Goal: Information Seeking & Learning: Compare options

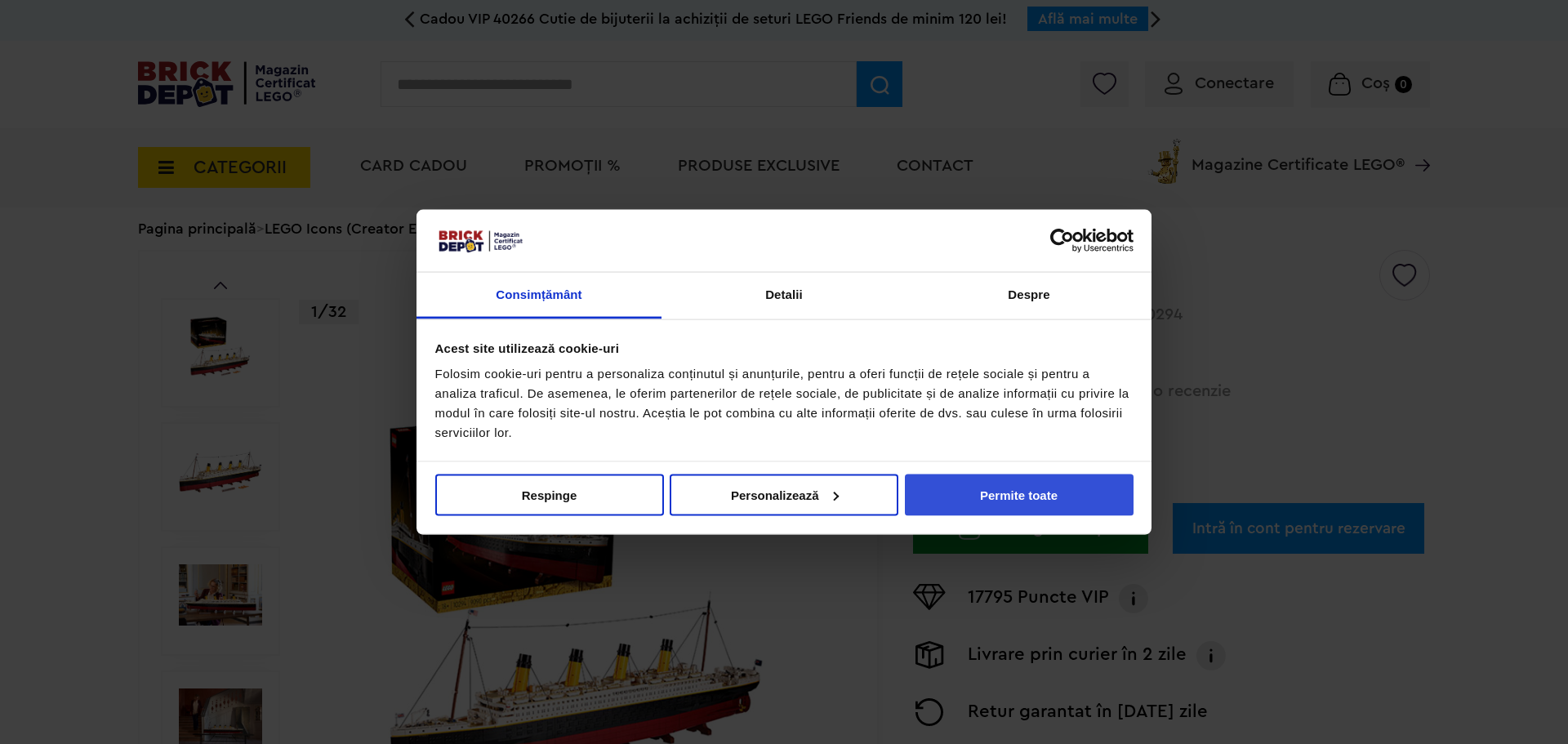
click at [1043, 485] on button "Permite toate" at bounding box center [1019, 495] width 229 height 41
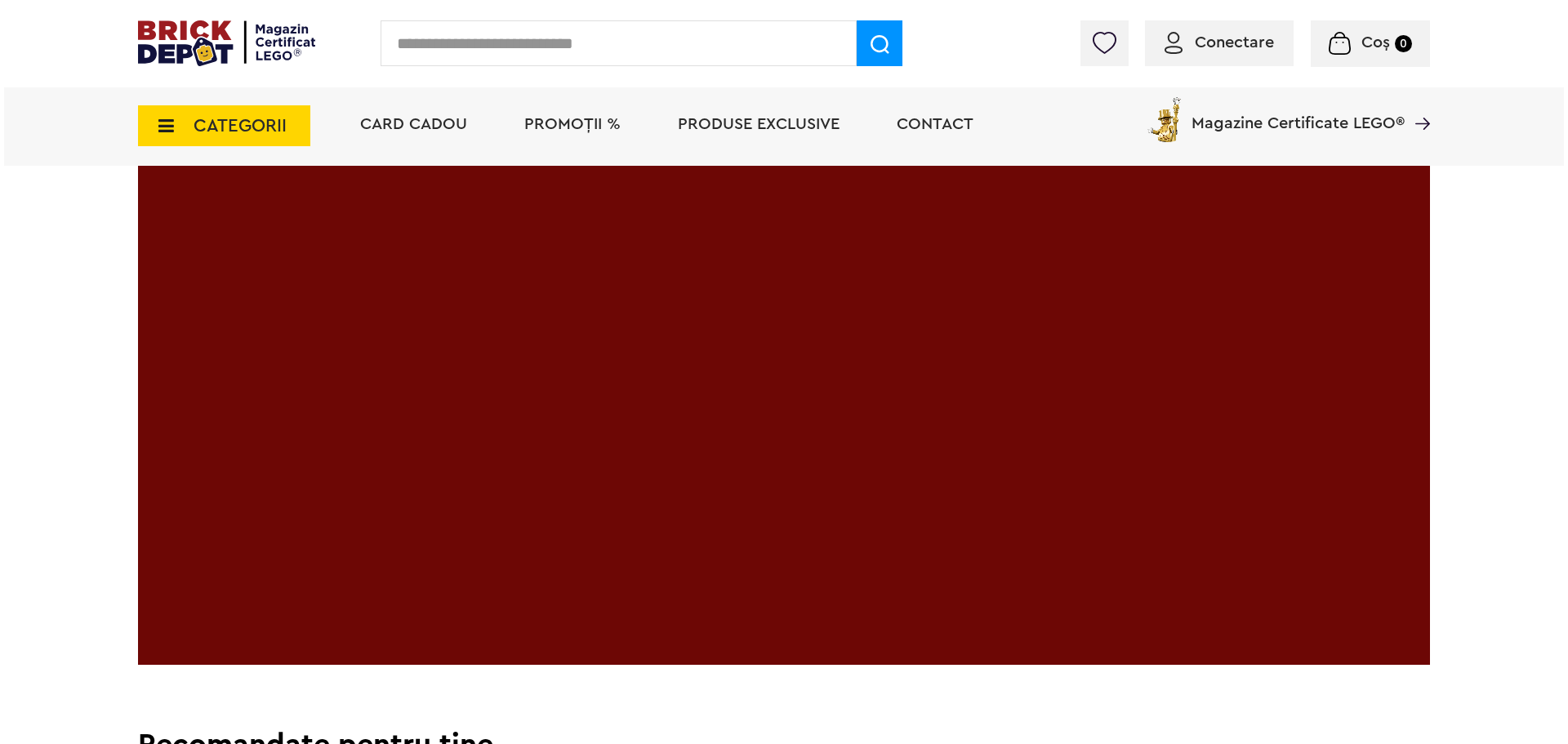
scroll to position [3105, 0]
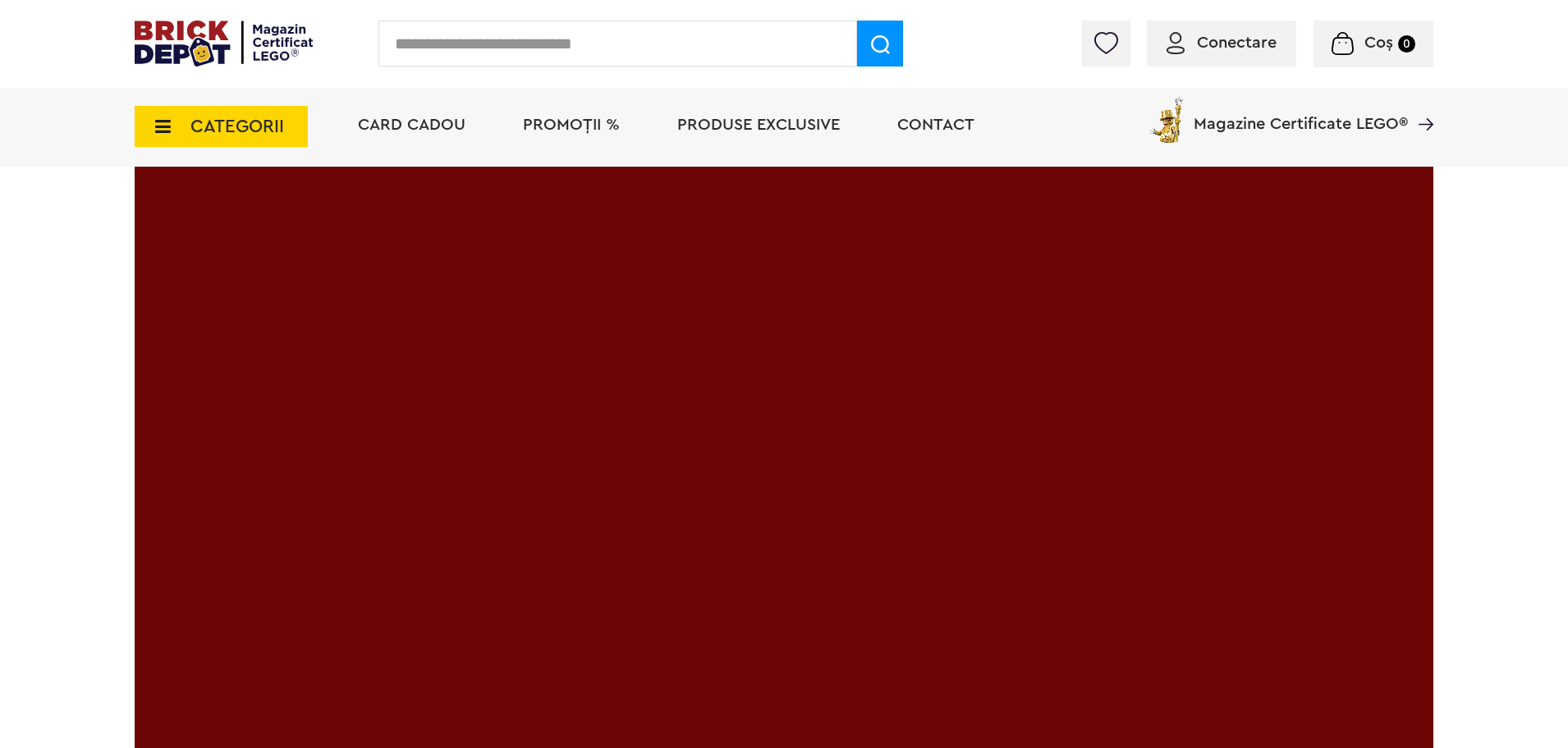
click at [543, 51] on input "text" at bounding box center [617, 43] width 478 height 46
type input "******"
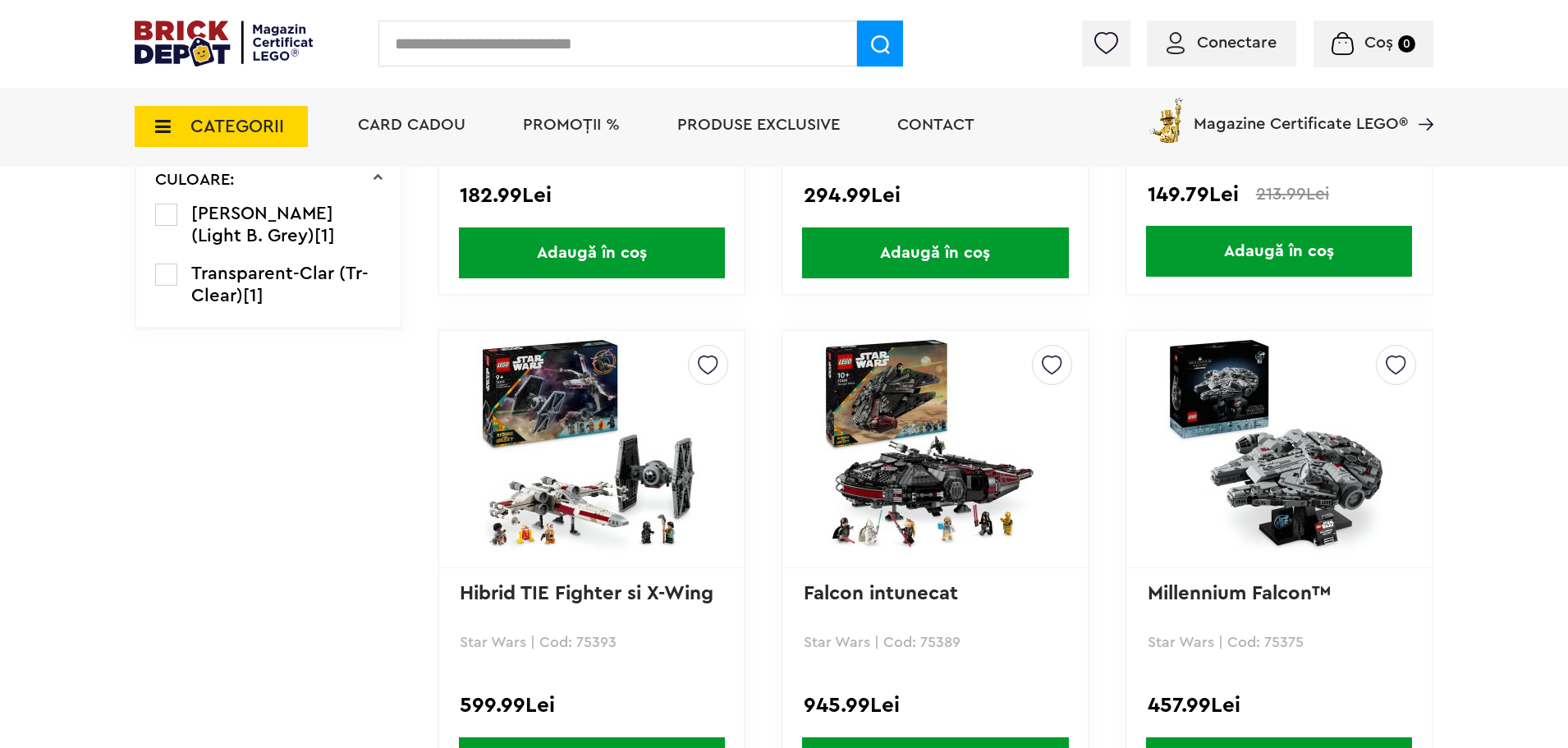
scroll to position [1068, 0]
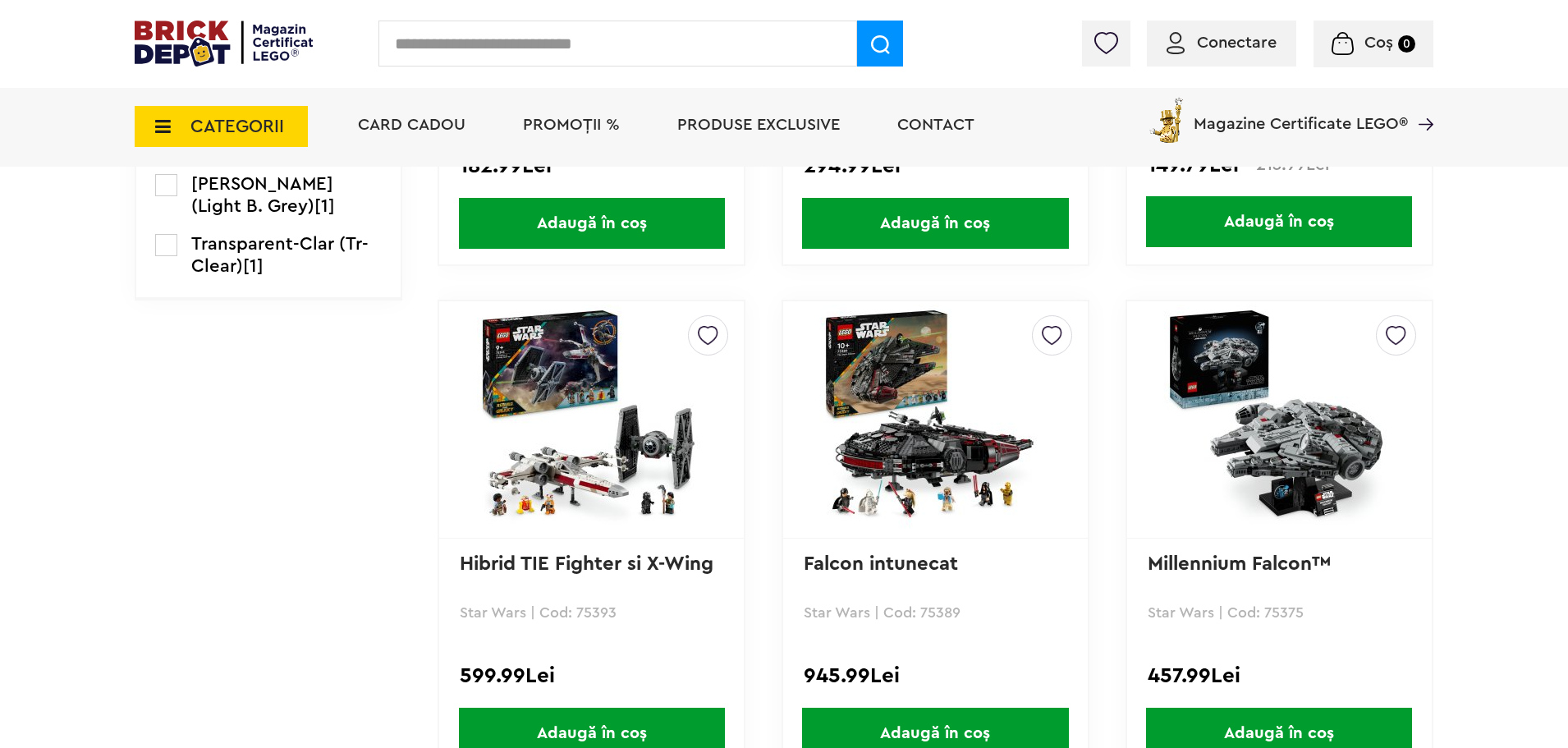
click at [1286, 412] on img at bounding box center [1278, 419] width 230 height 230
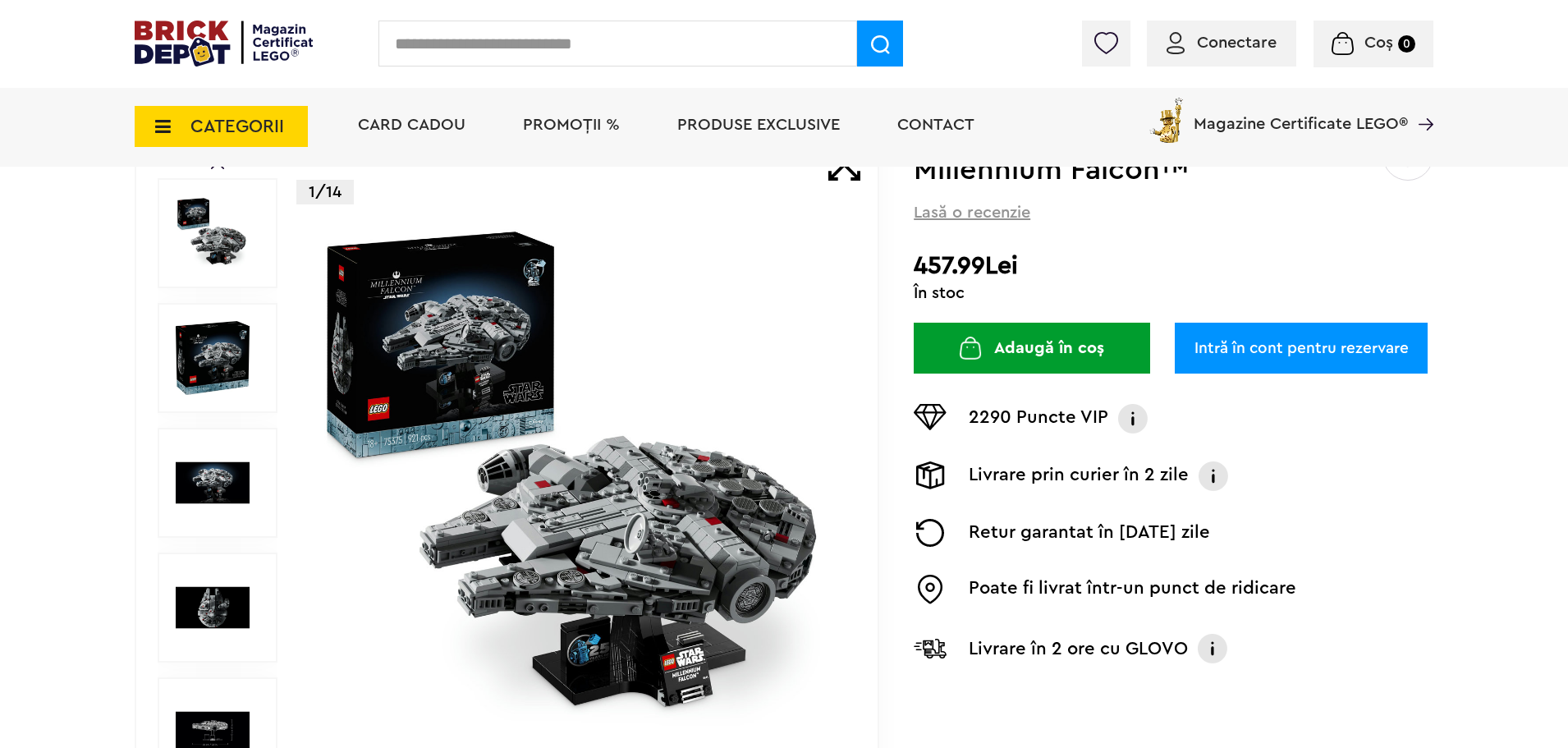
scroll to position [82, 0]
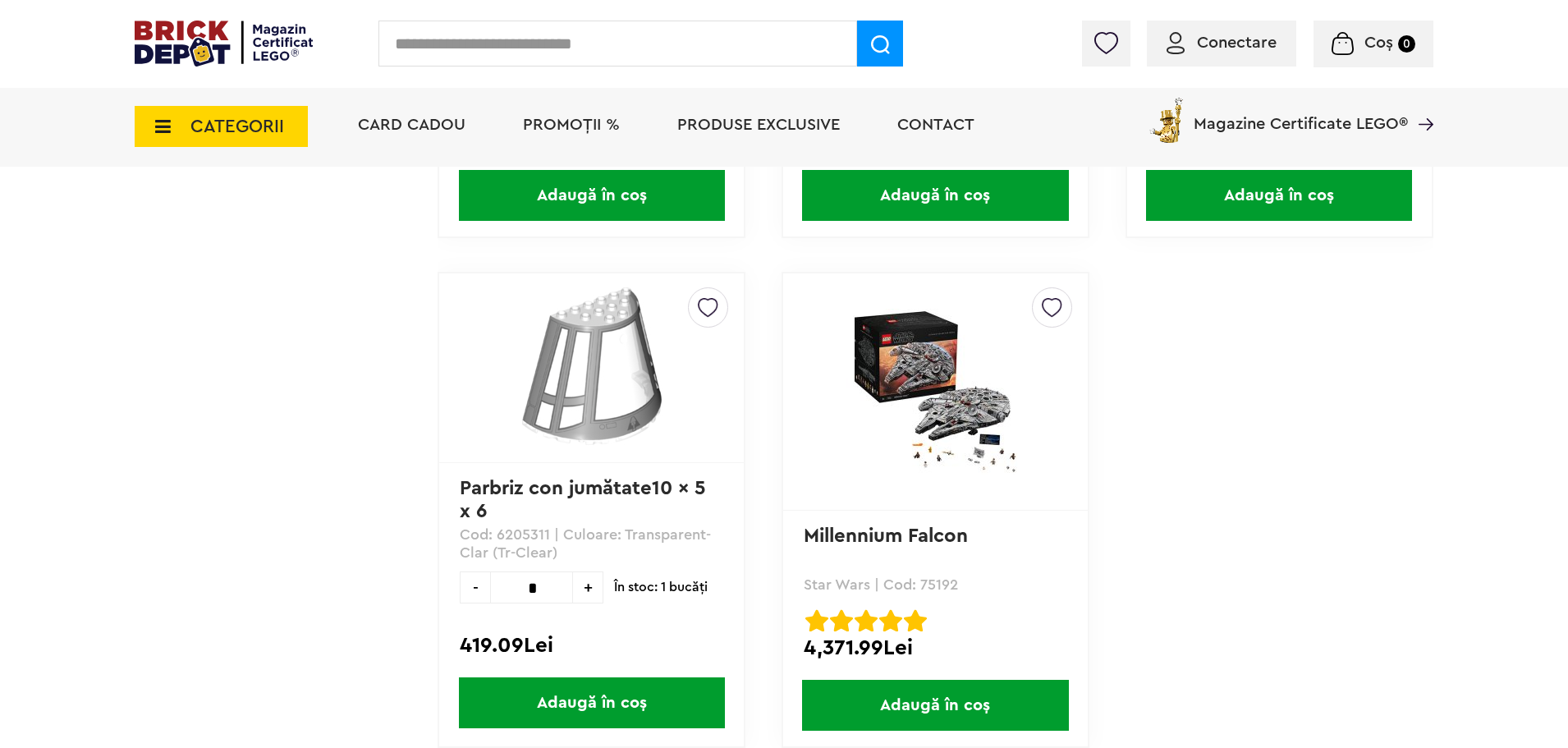
scroll to position [1645, 0]
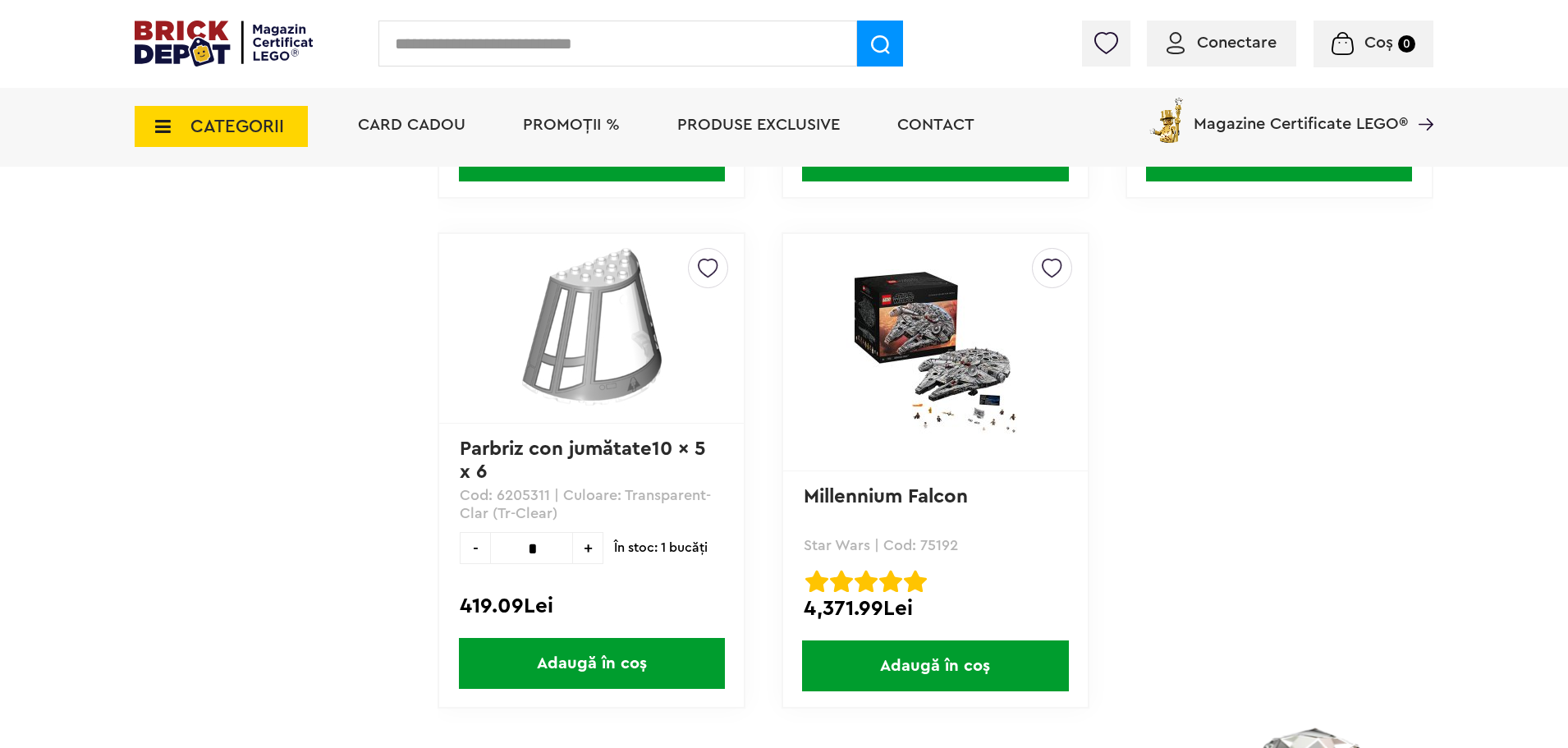
click at [953, 392] on img at bounding box center [935, 352] width 230 height 166
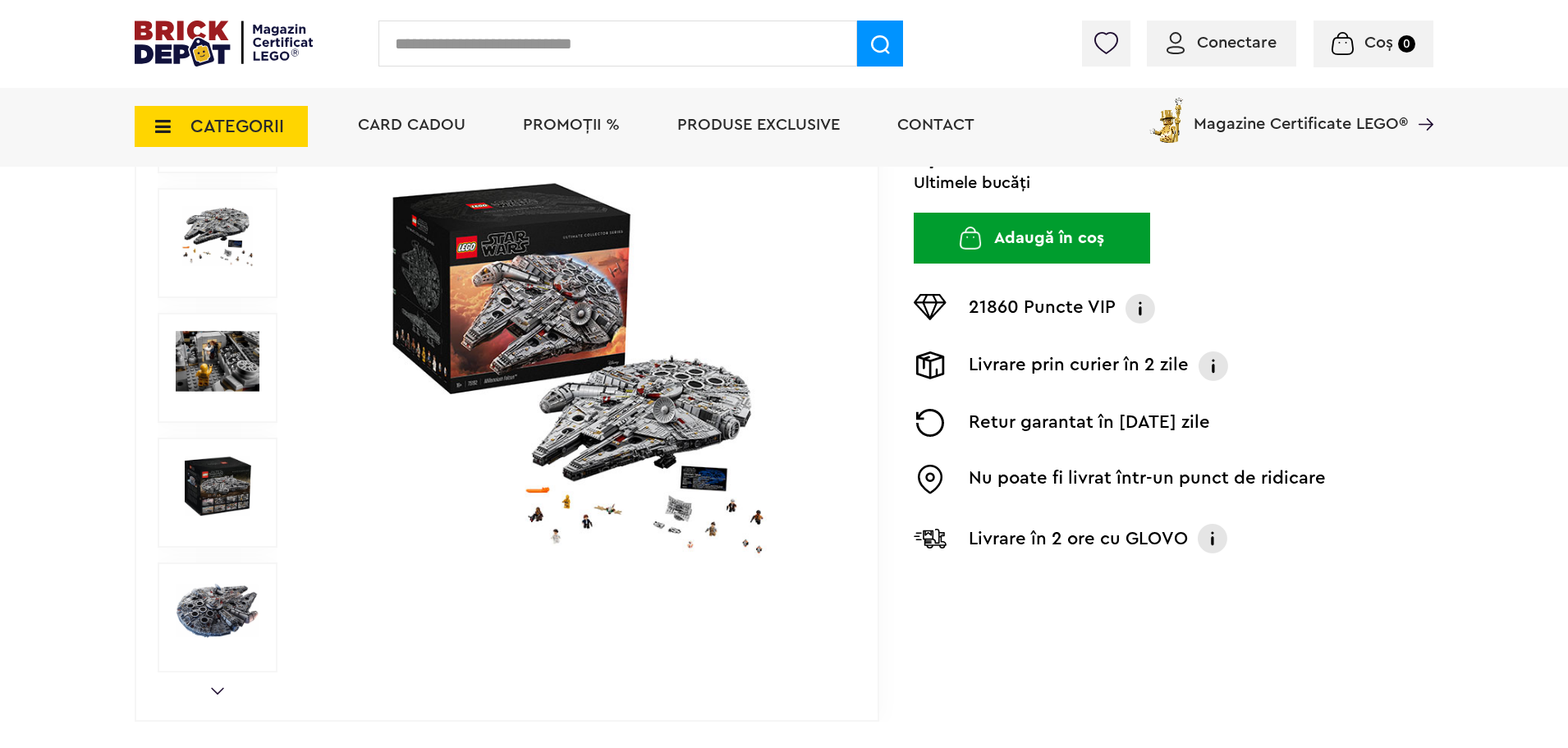
scroll to position [247, 0]
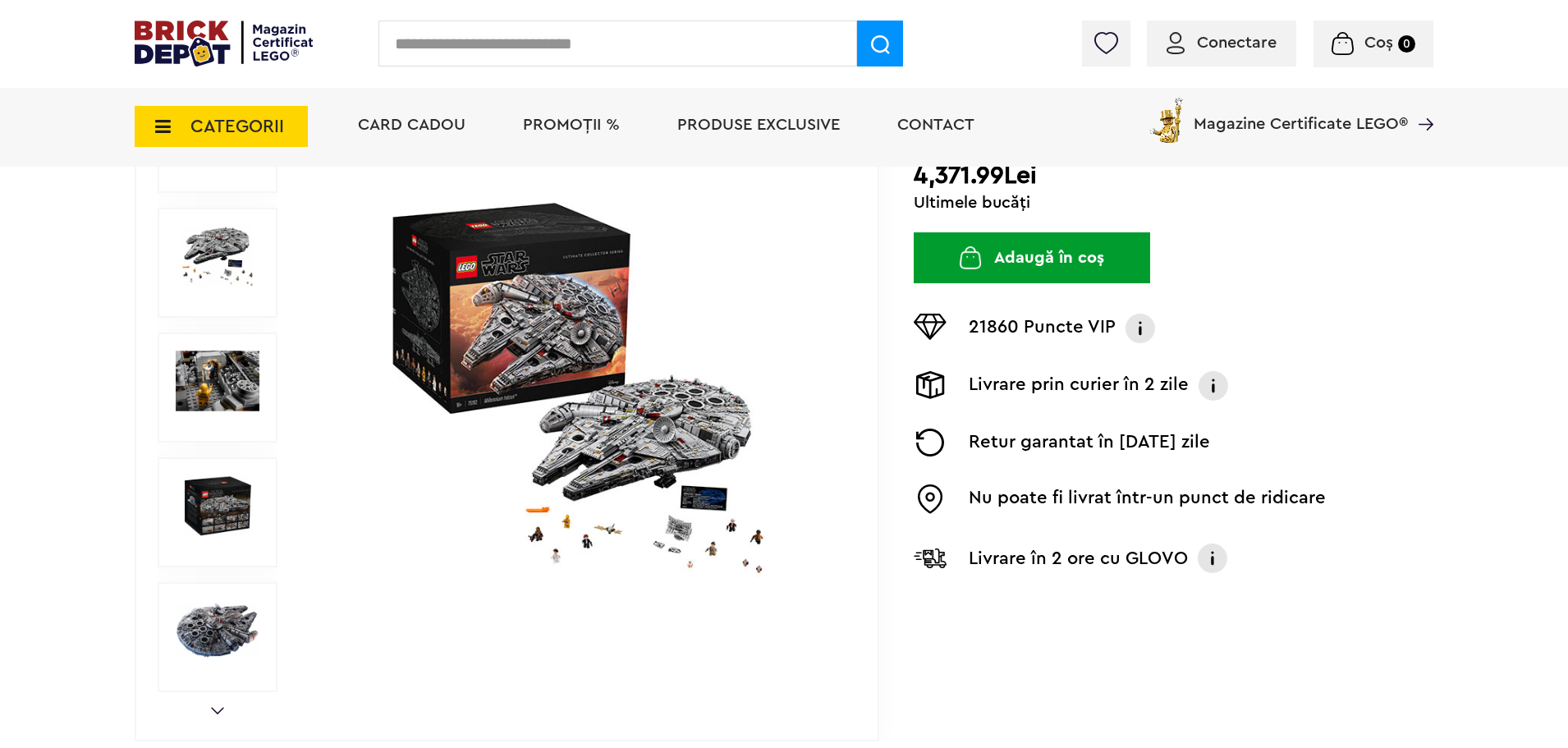
click at [210, 616] on img at bounding box center [217, 631] width 84 height 61
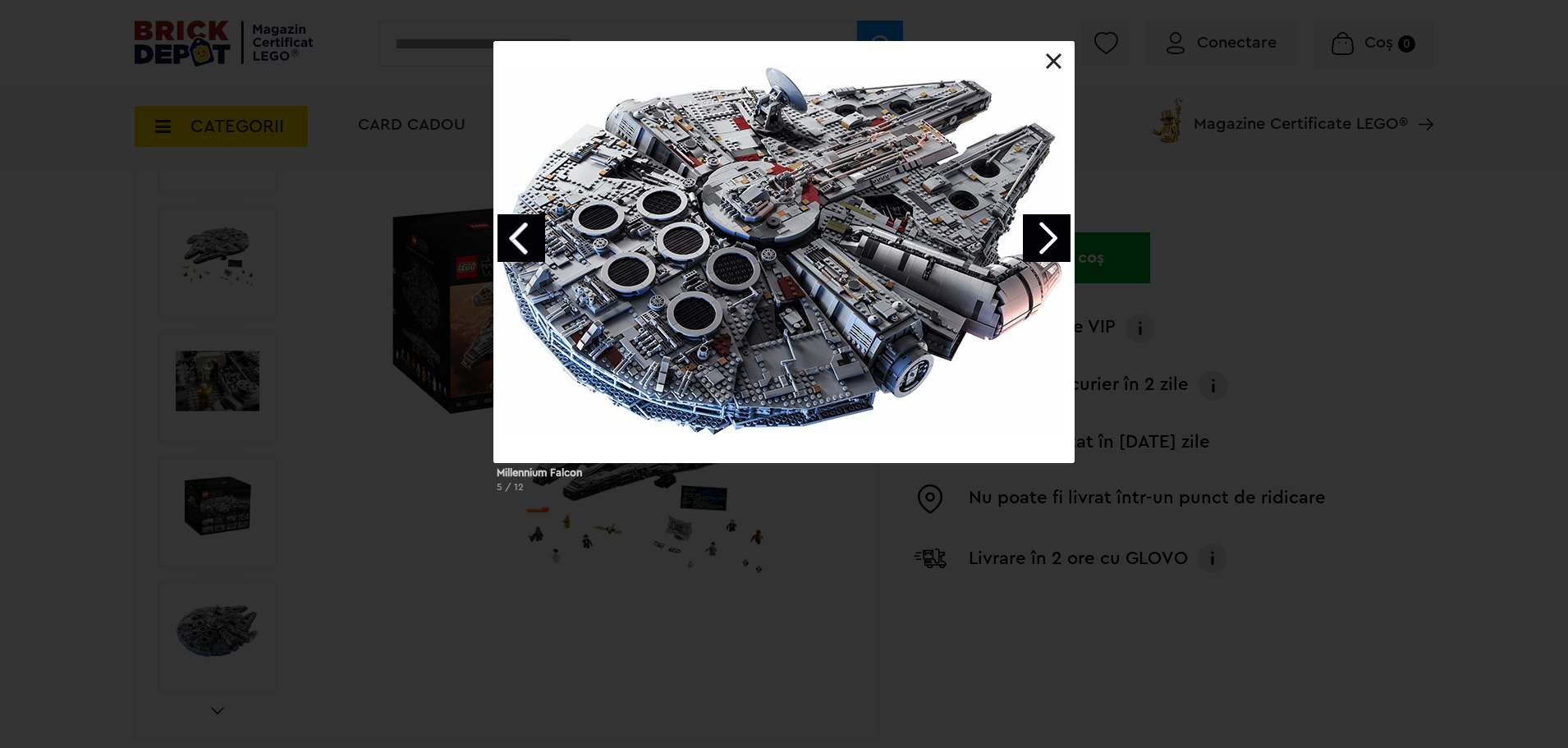
click at [1057, 243] on link "Next image" at bounding box center [1046, 238] width 47 height 47
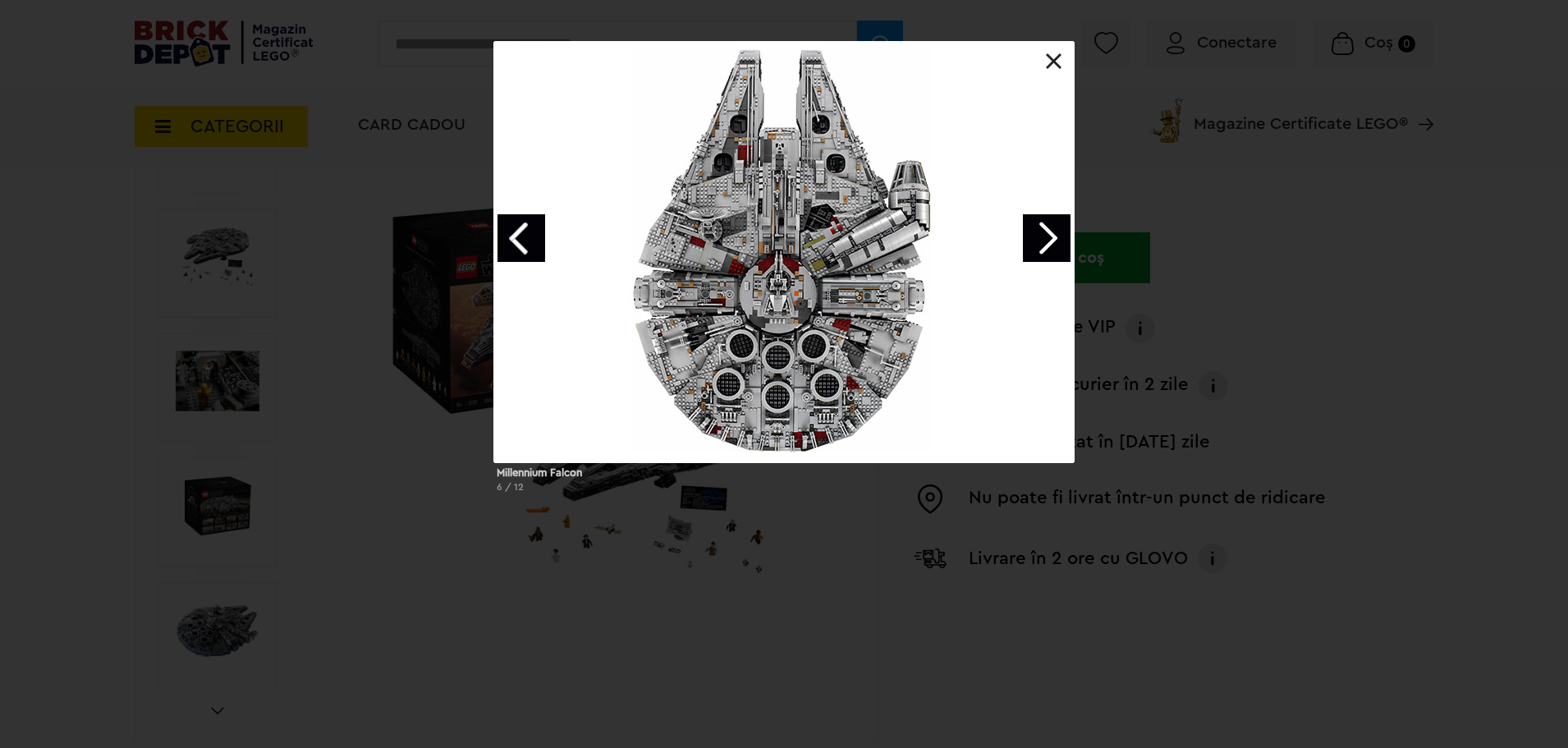
click at [1056, 238] on link "Next image" at bounding box center [1046, 238] width 47 height 47
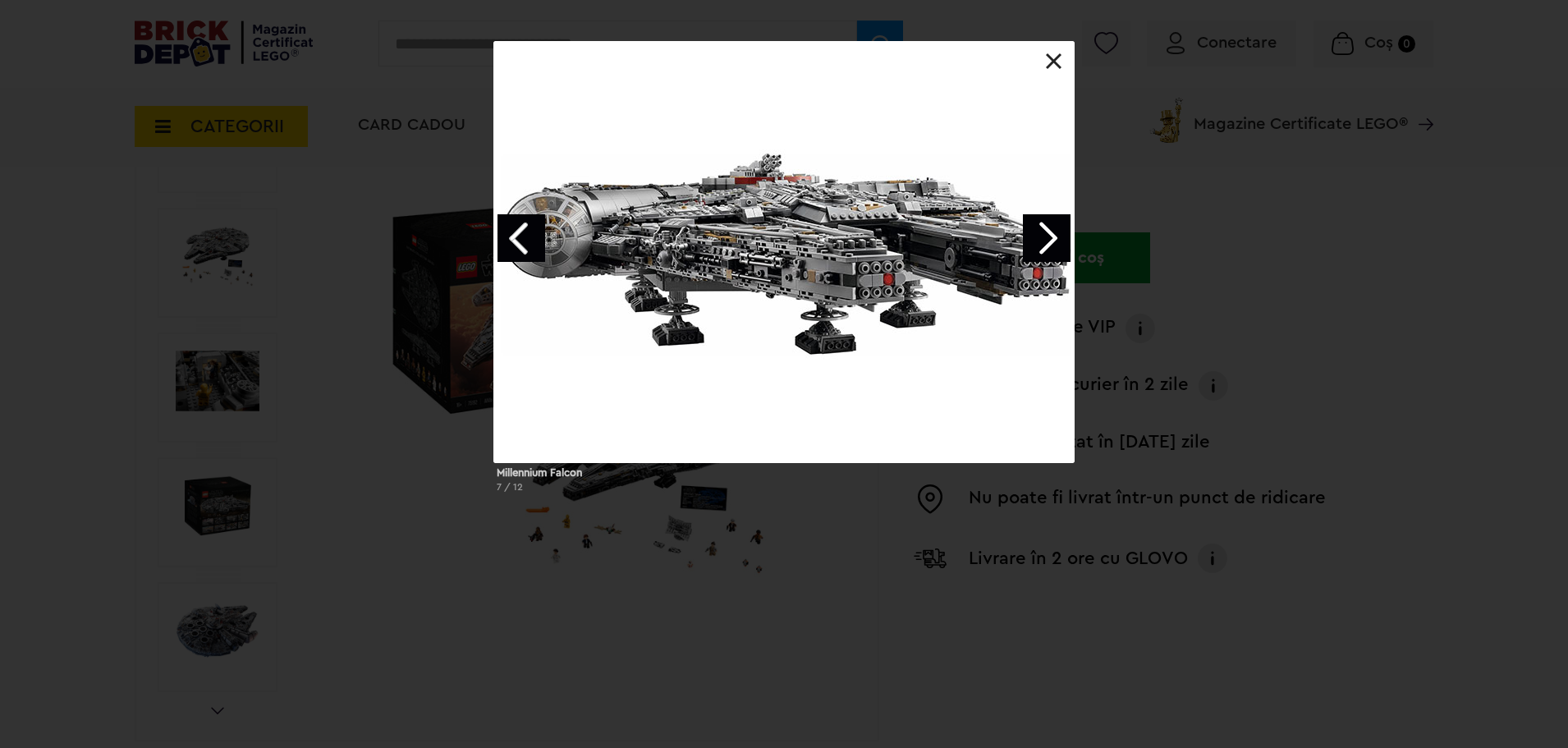
click at [1056, 238] on link "Next image" at bounding box center [1046, 238] width 47 height 47
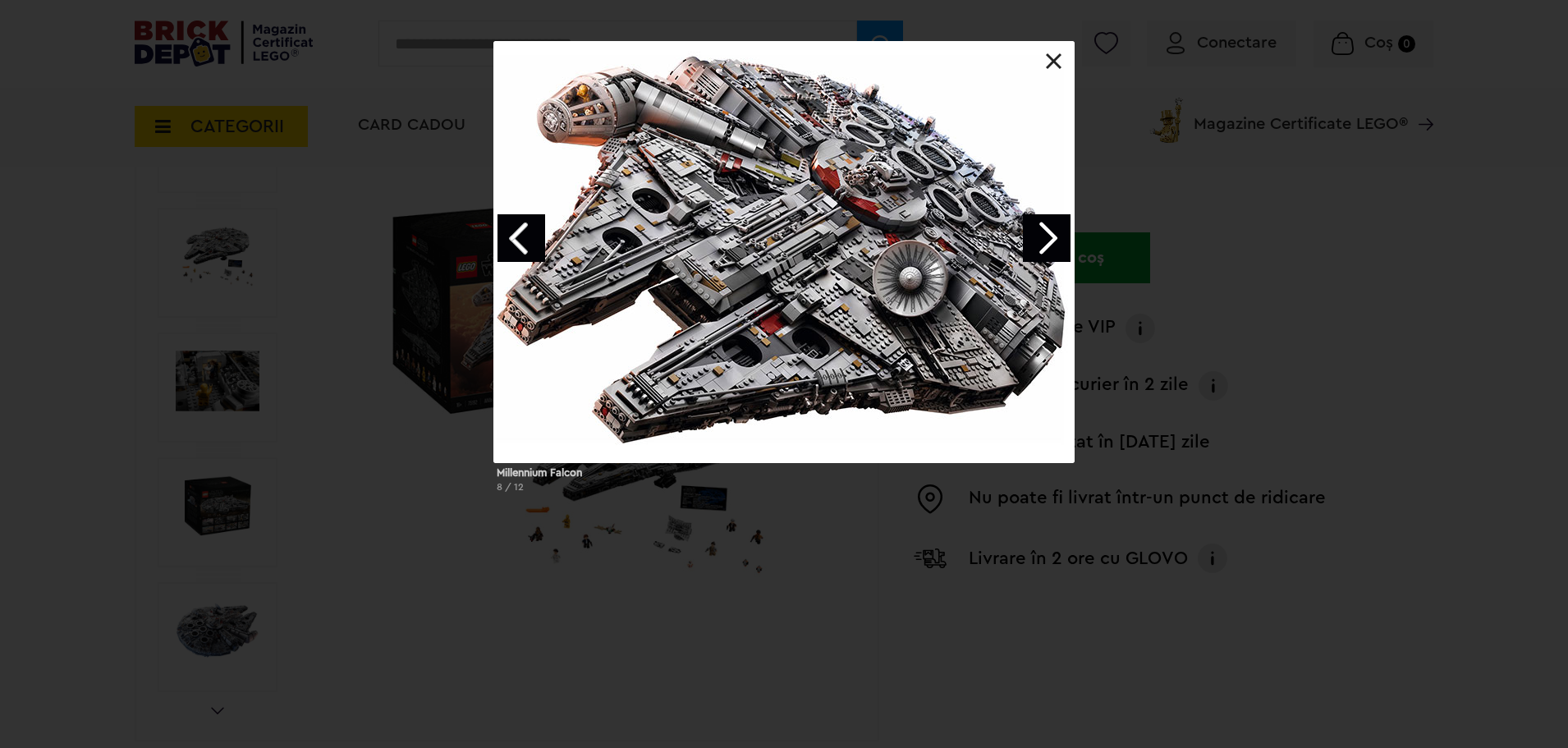
click at [1056, 238] on link "Next image" at bounding box center [1046, 238] width 47 height 47
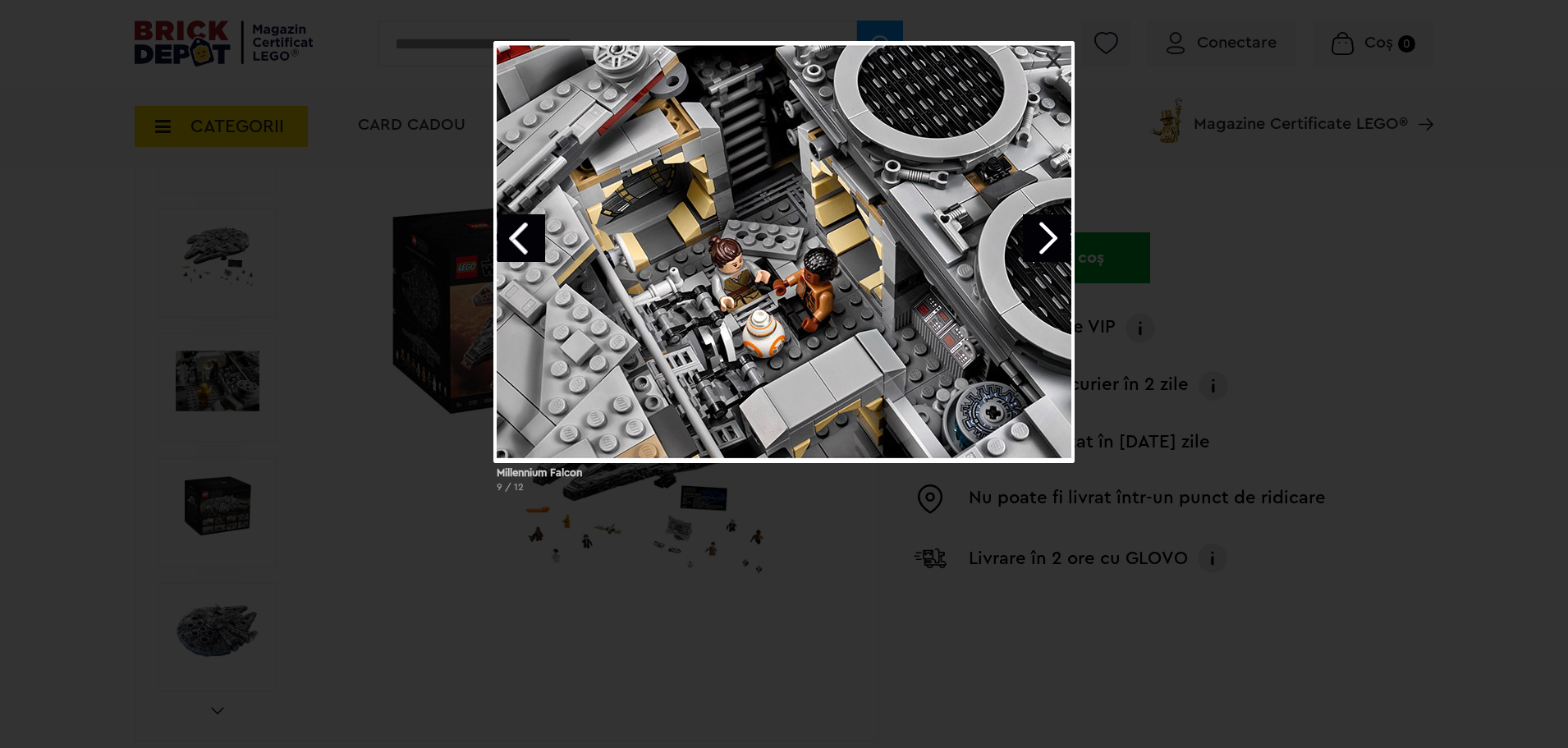
click at [1046, 242] on link "Next image" at bounding box center [1046, 238] width 47 height 47
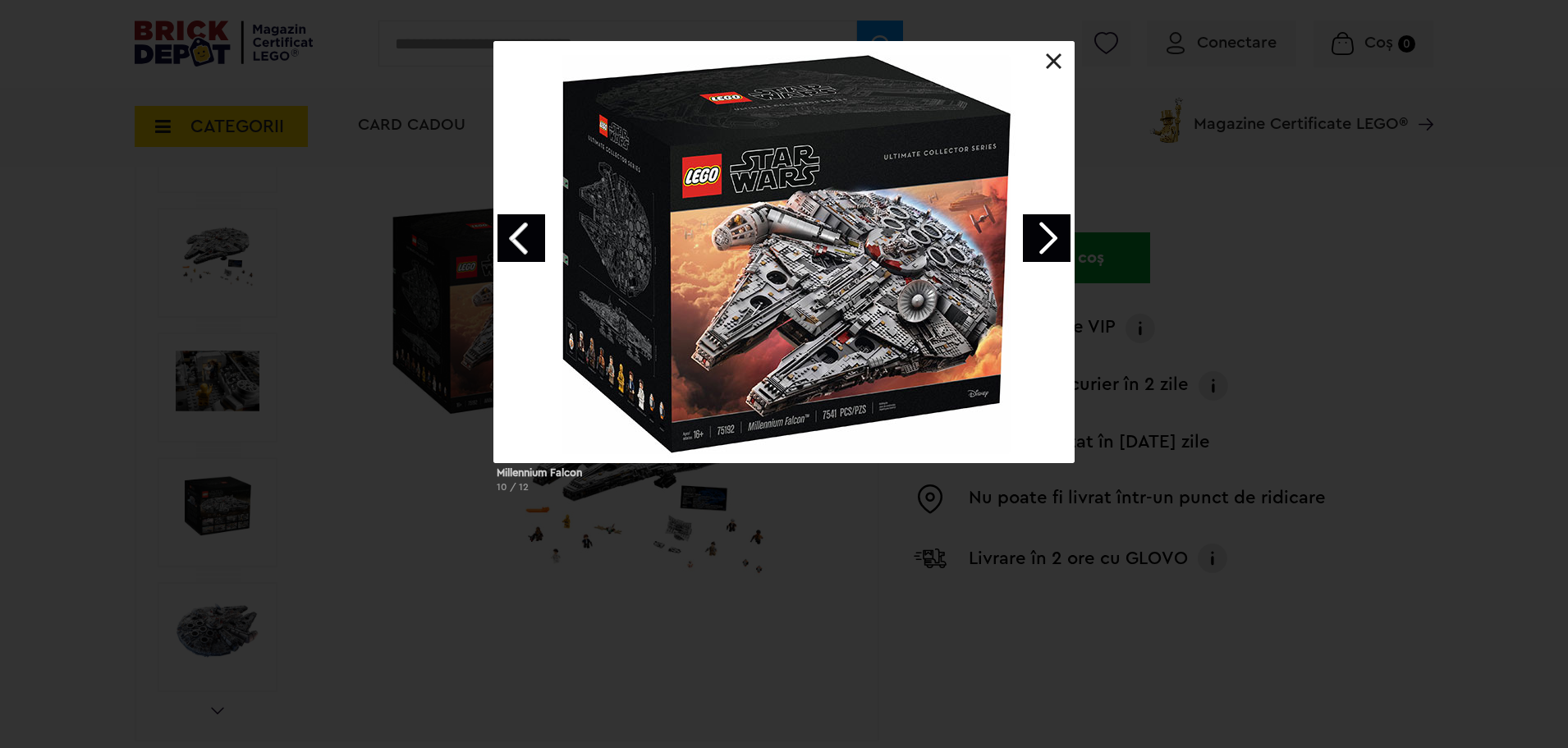
click at [1061, 249] on link "Next image" at bounding box center [1046, 238] width 47 height 47
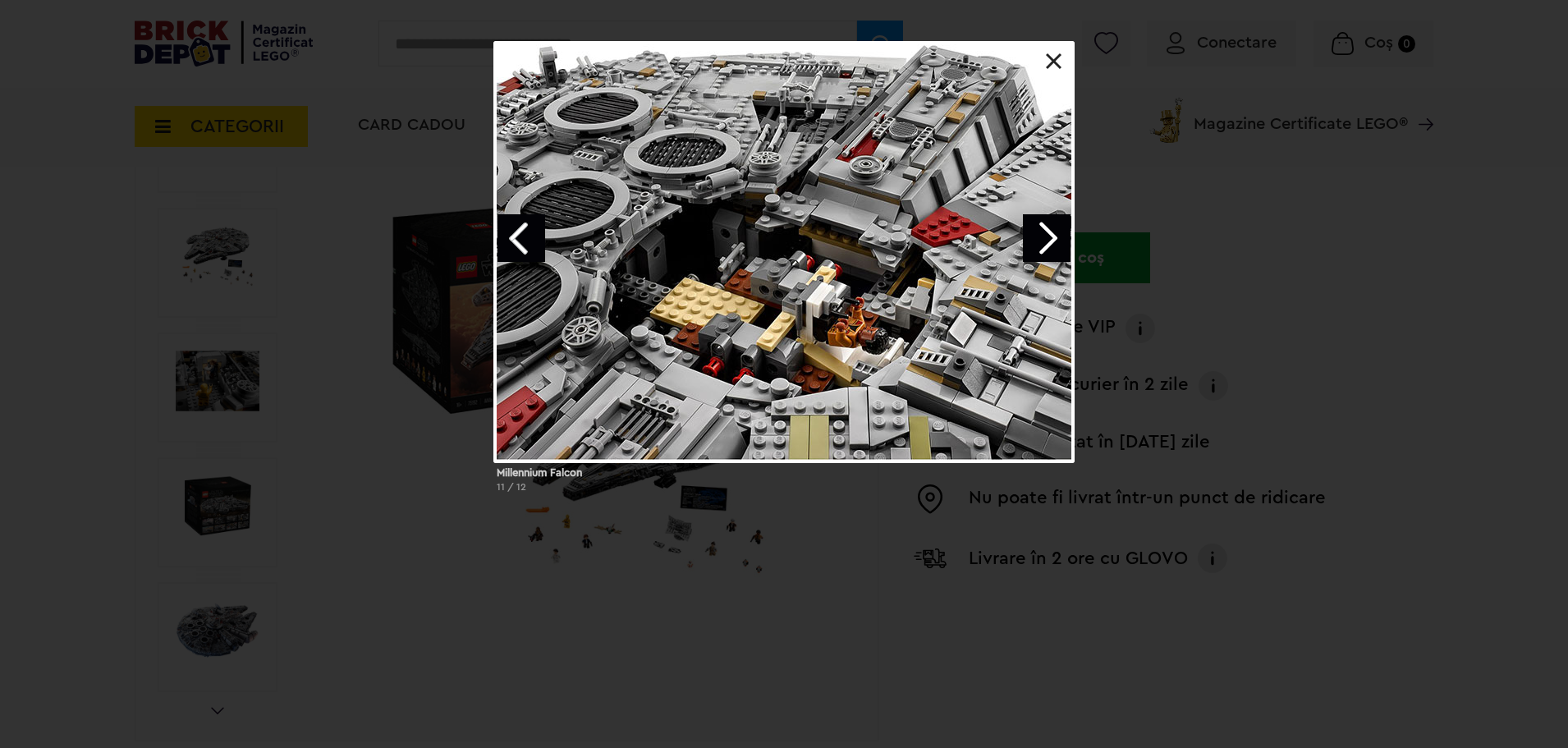
click at [1060, 56] on link at bounding box center [1053, 61] width 17 height 17
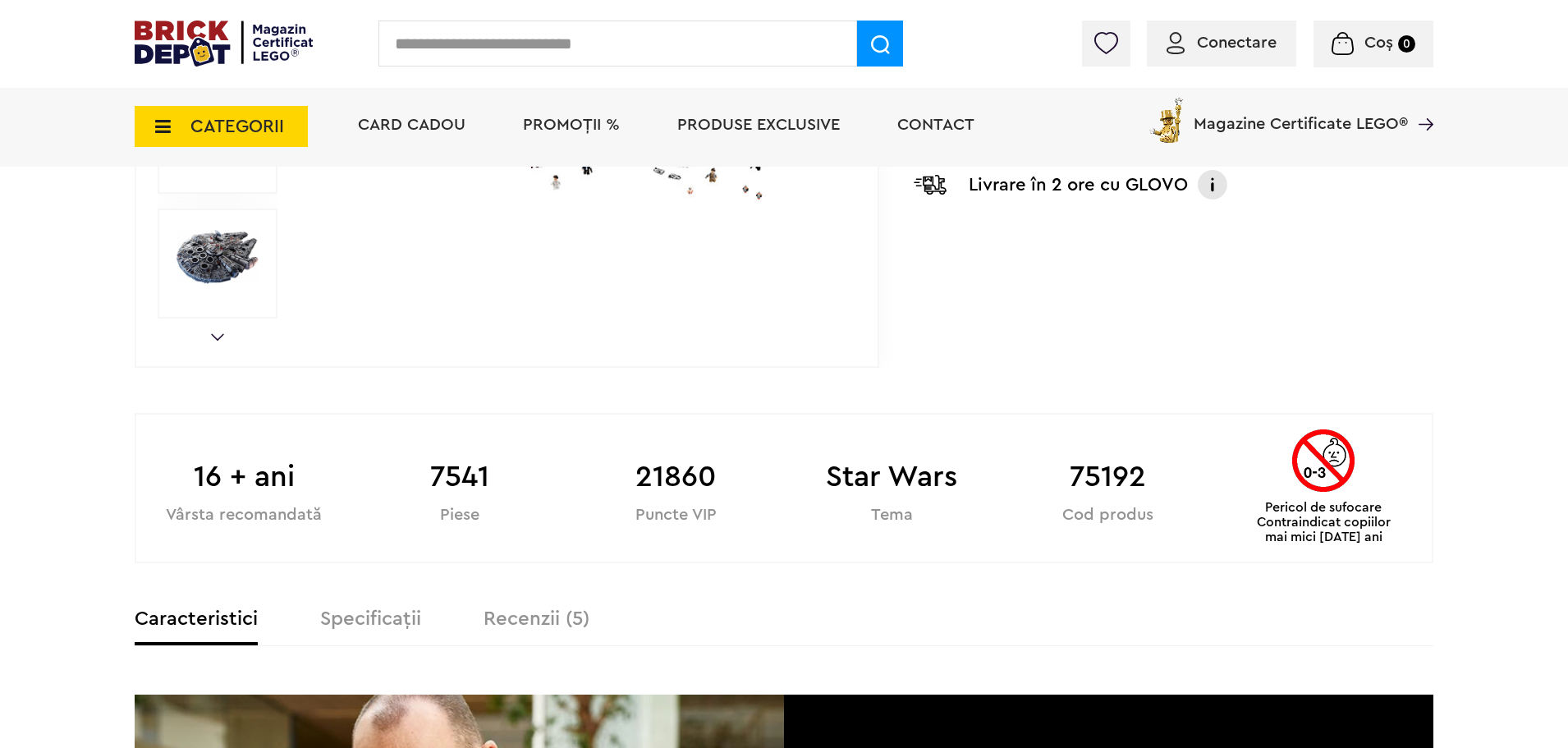
scroll to position [739, 0]
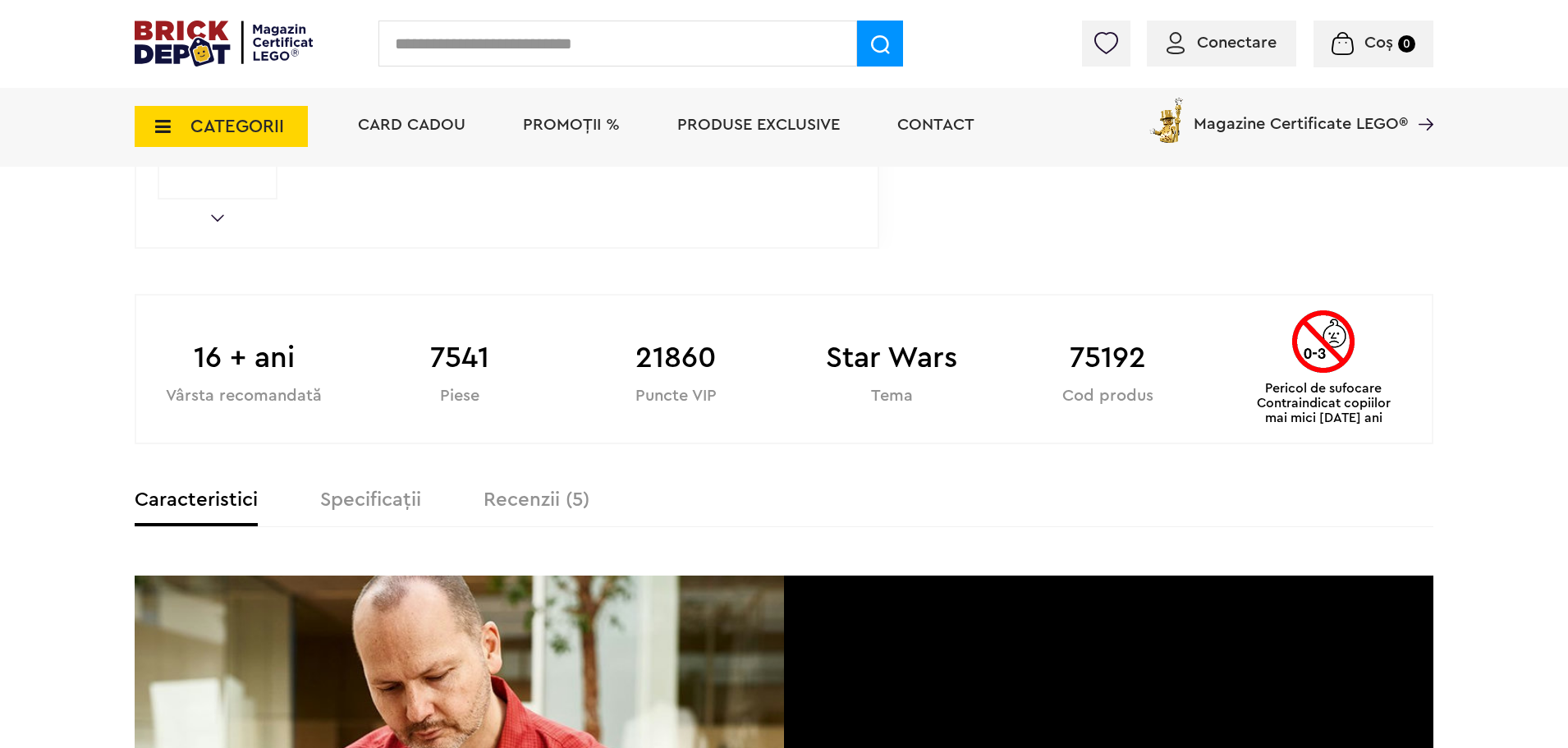
click at [219, 217] on link "Next" at bounding box center [217, 217] width 13 height 7
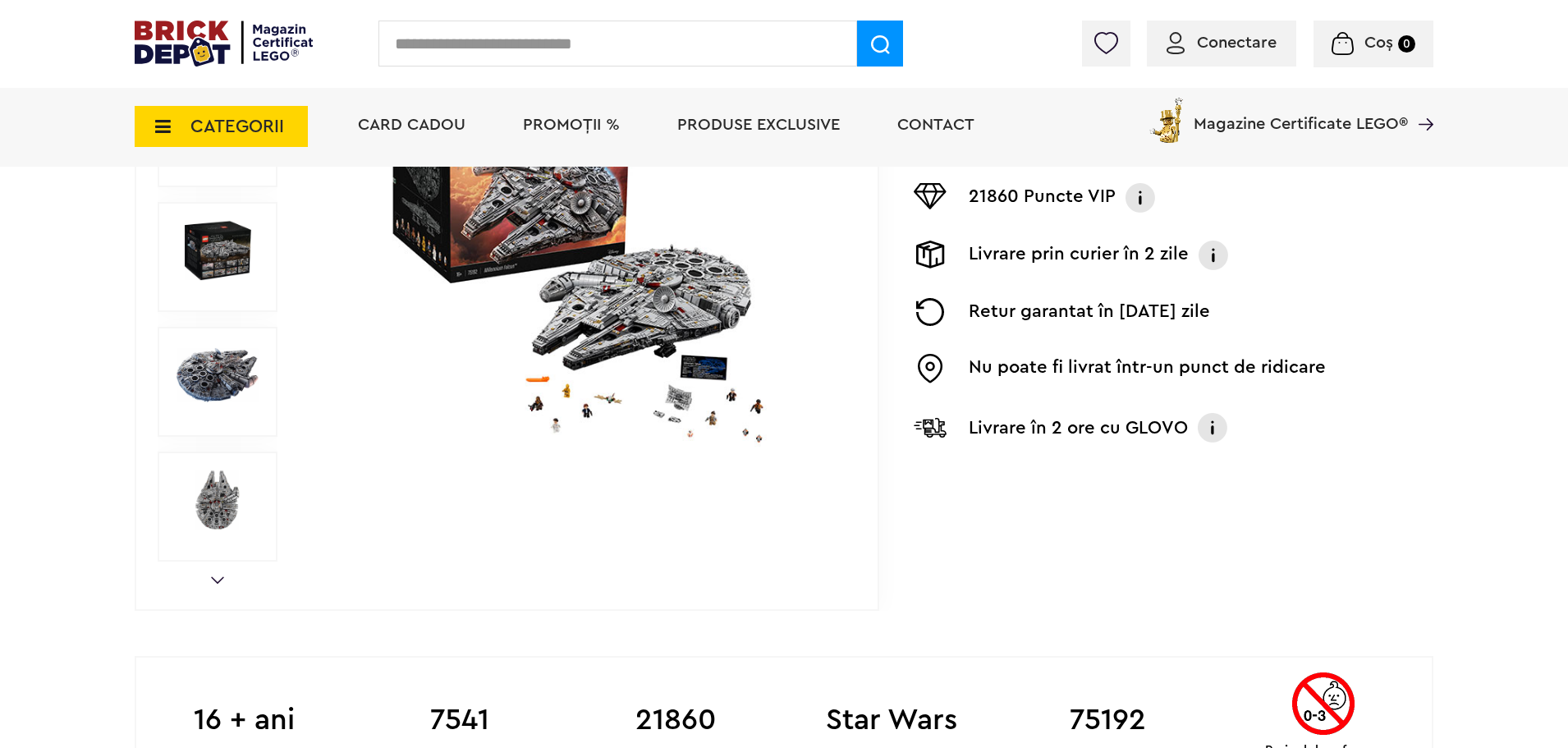
scroll to position [329, 0]
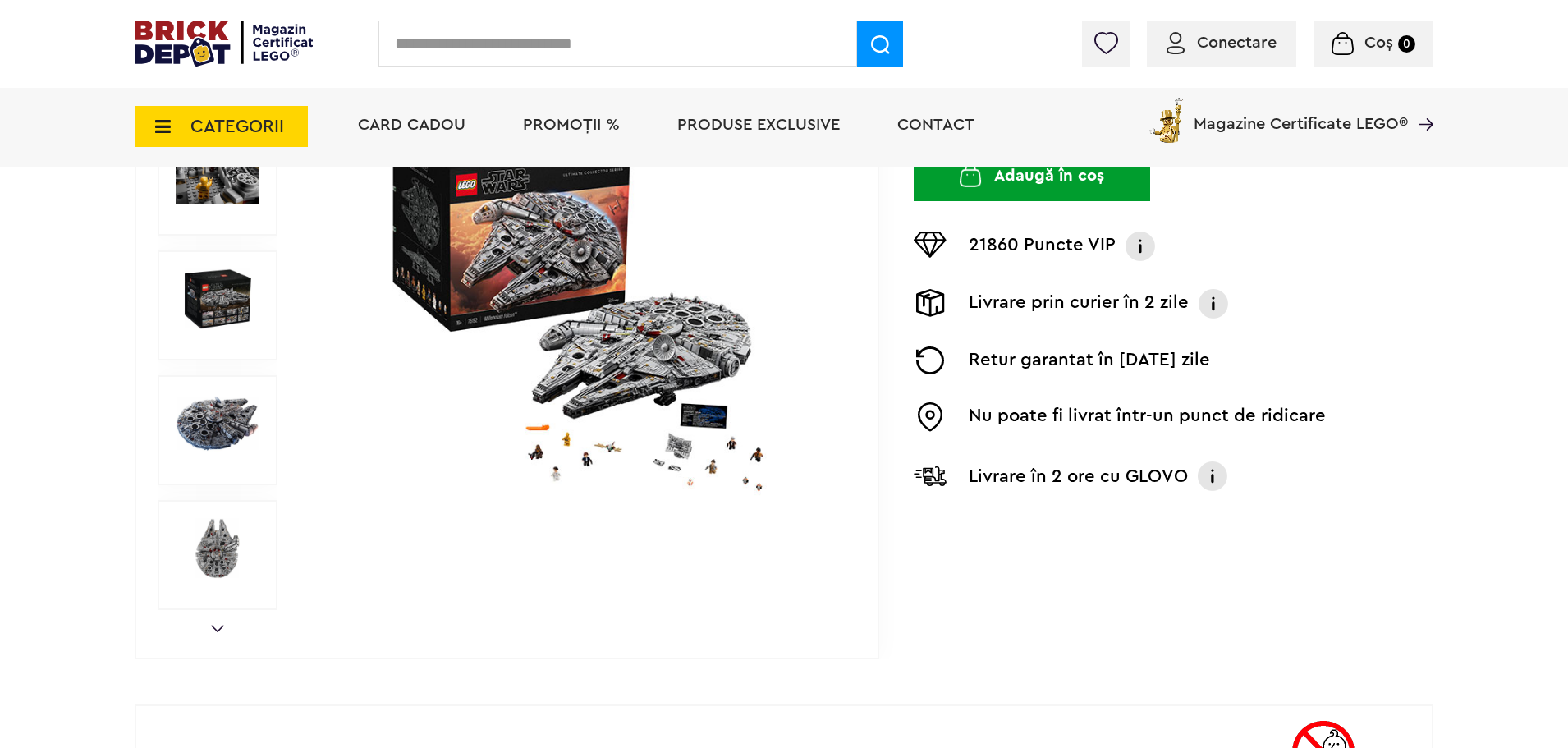
click at [218, 625] on div "Prev Next 1/11" at bounding box center [507, 306] width 745 height 708
click at [218, 625] on link "Next" at bounding box center [217, 628] width 13 height 7
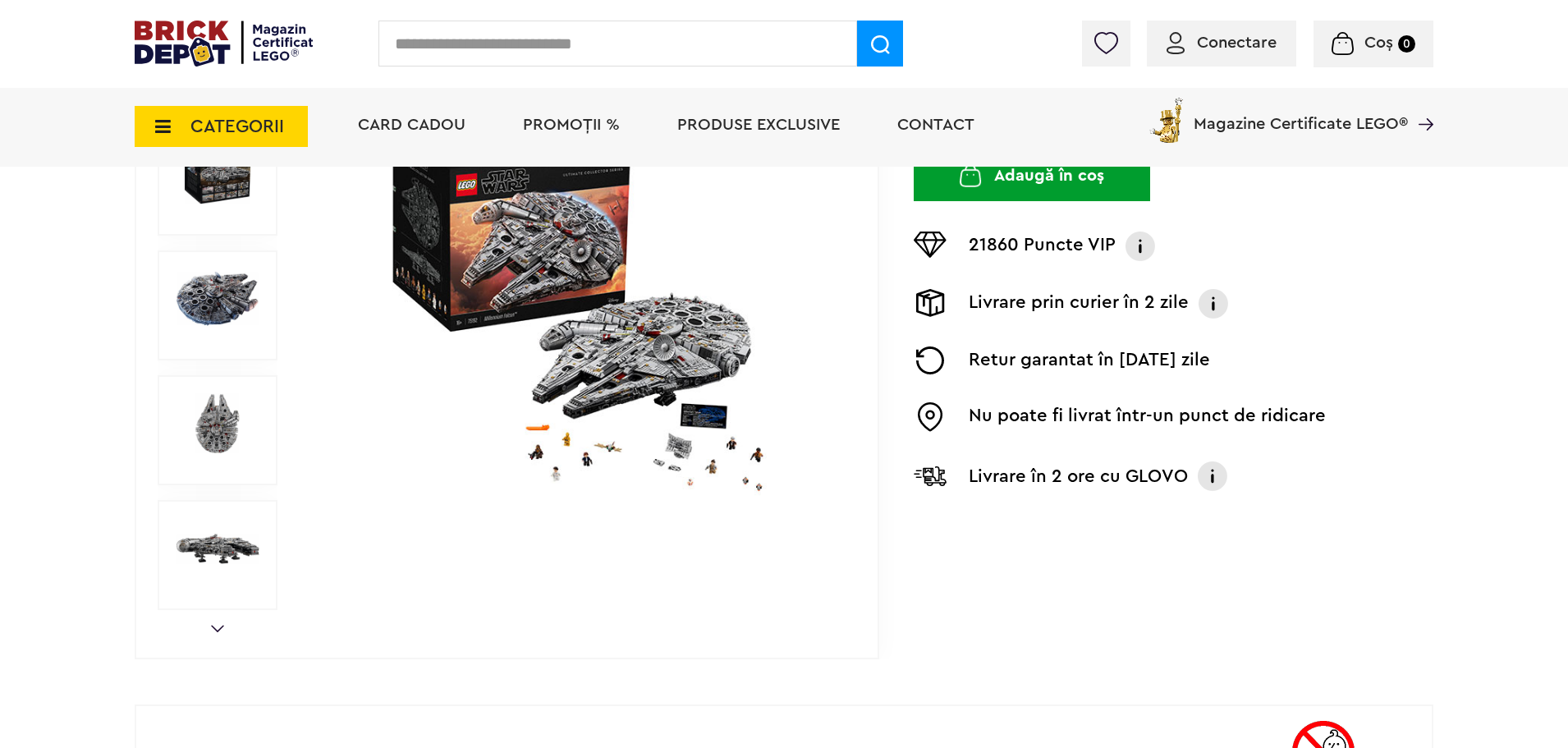
click at [218, 625] on link "Next" at bounding box center [217, 628] width 13 height 7
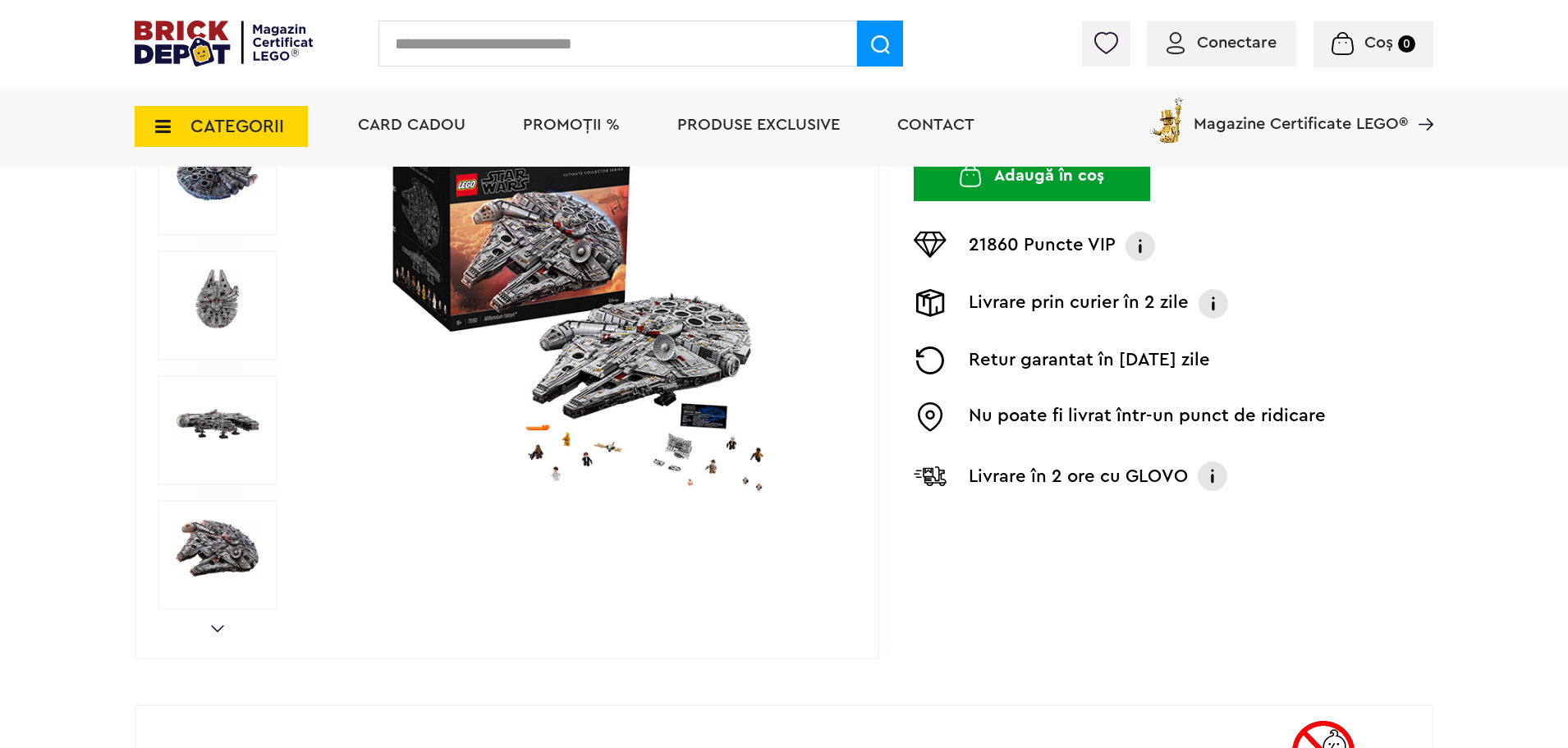
click at [218, 625] on link "Next" at bounding box center [217, 628] width 13 height 7
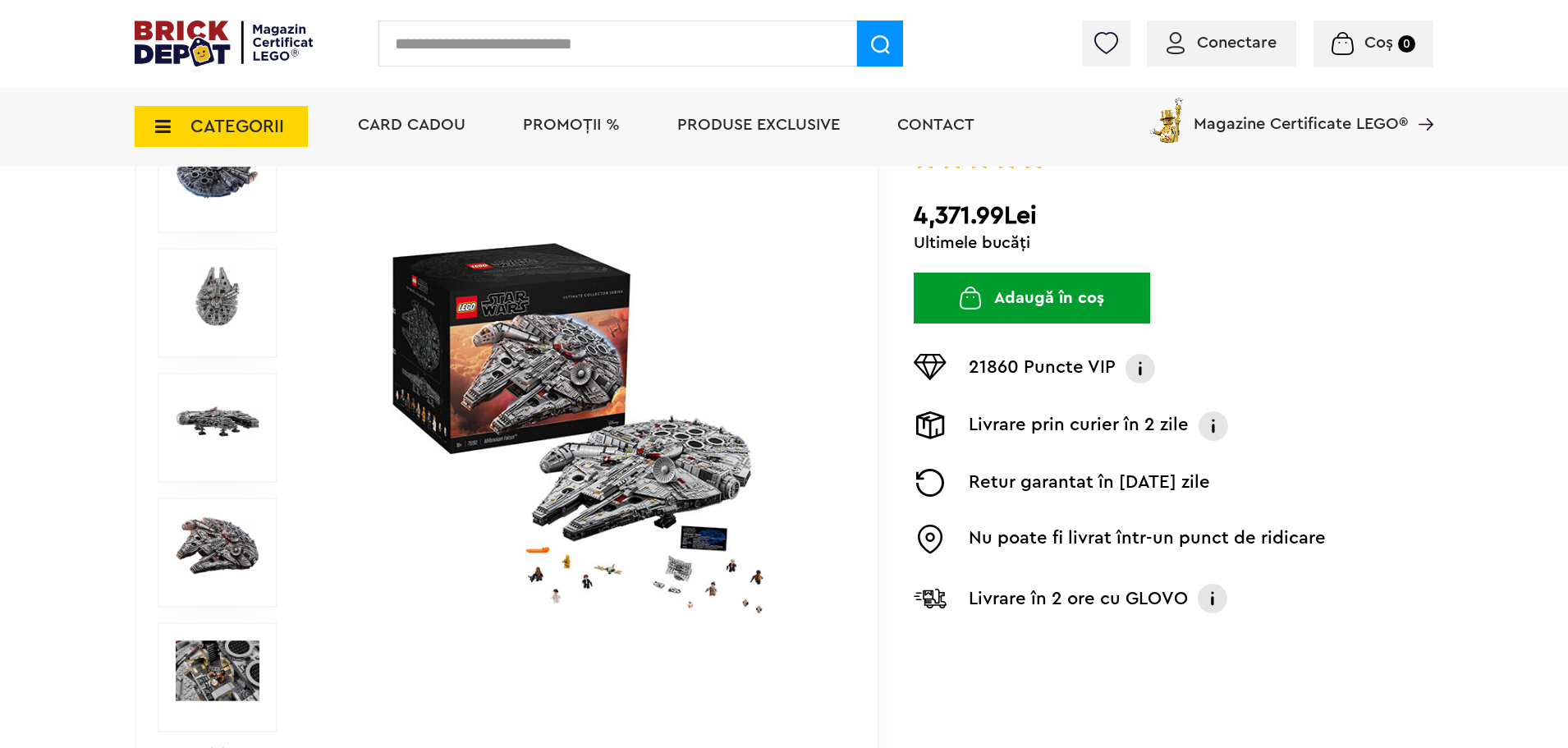
scroll to position [411, 0]
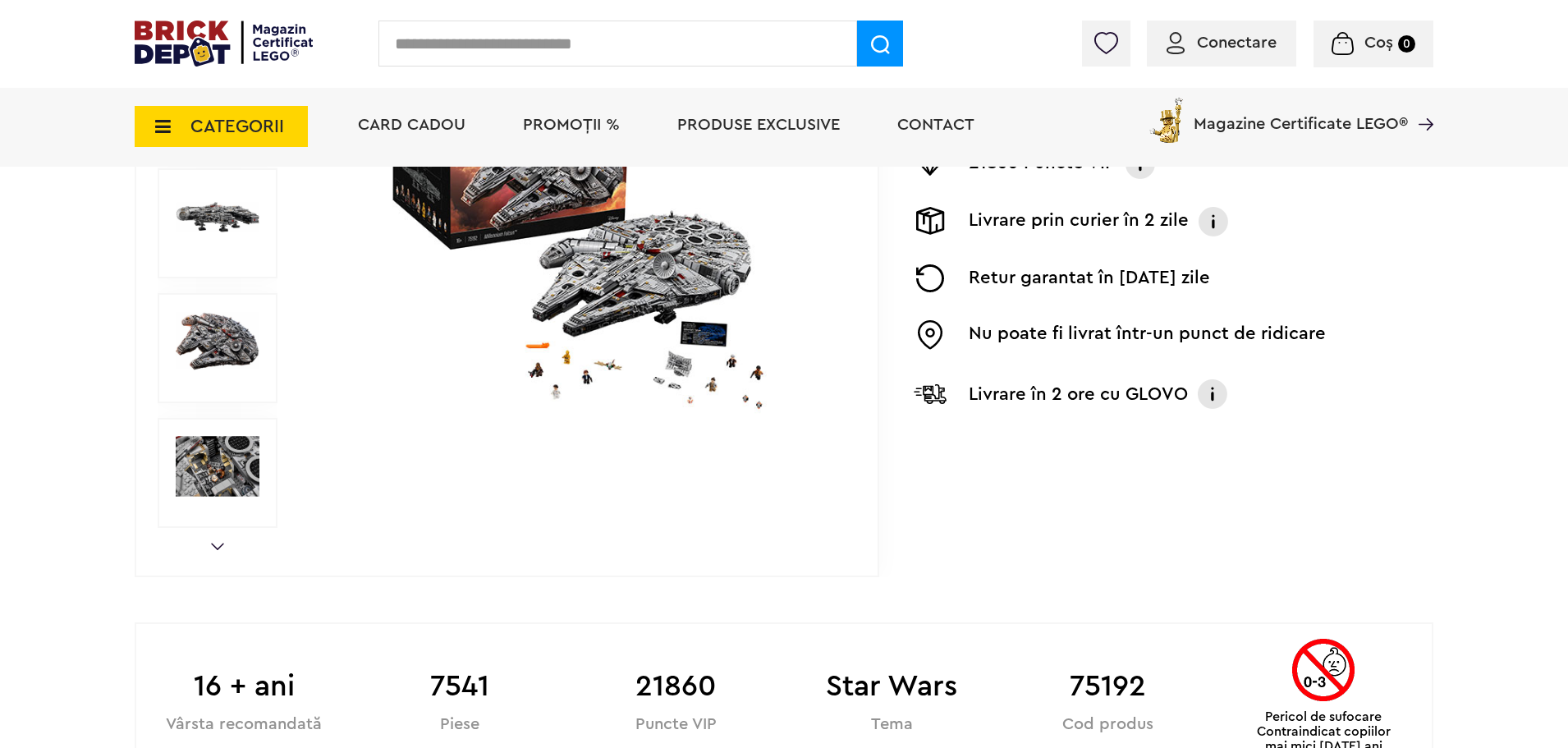
click at [221, 545] on link "Next" at bounding box center [217, 546] width 13 height 7
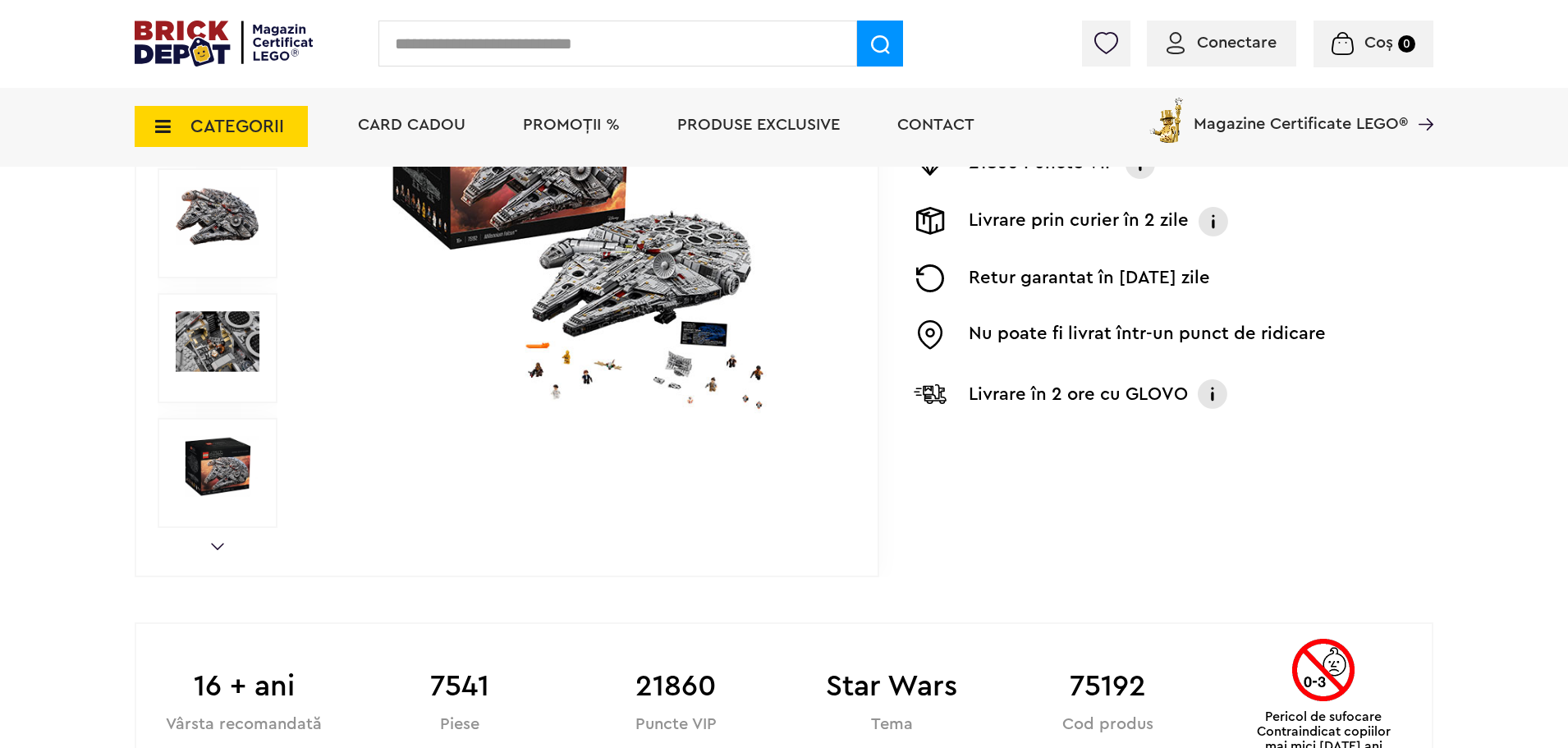
click at [220, 544] on link "Next" at bounding box center [217, 546] width 13 height 7
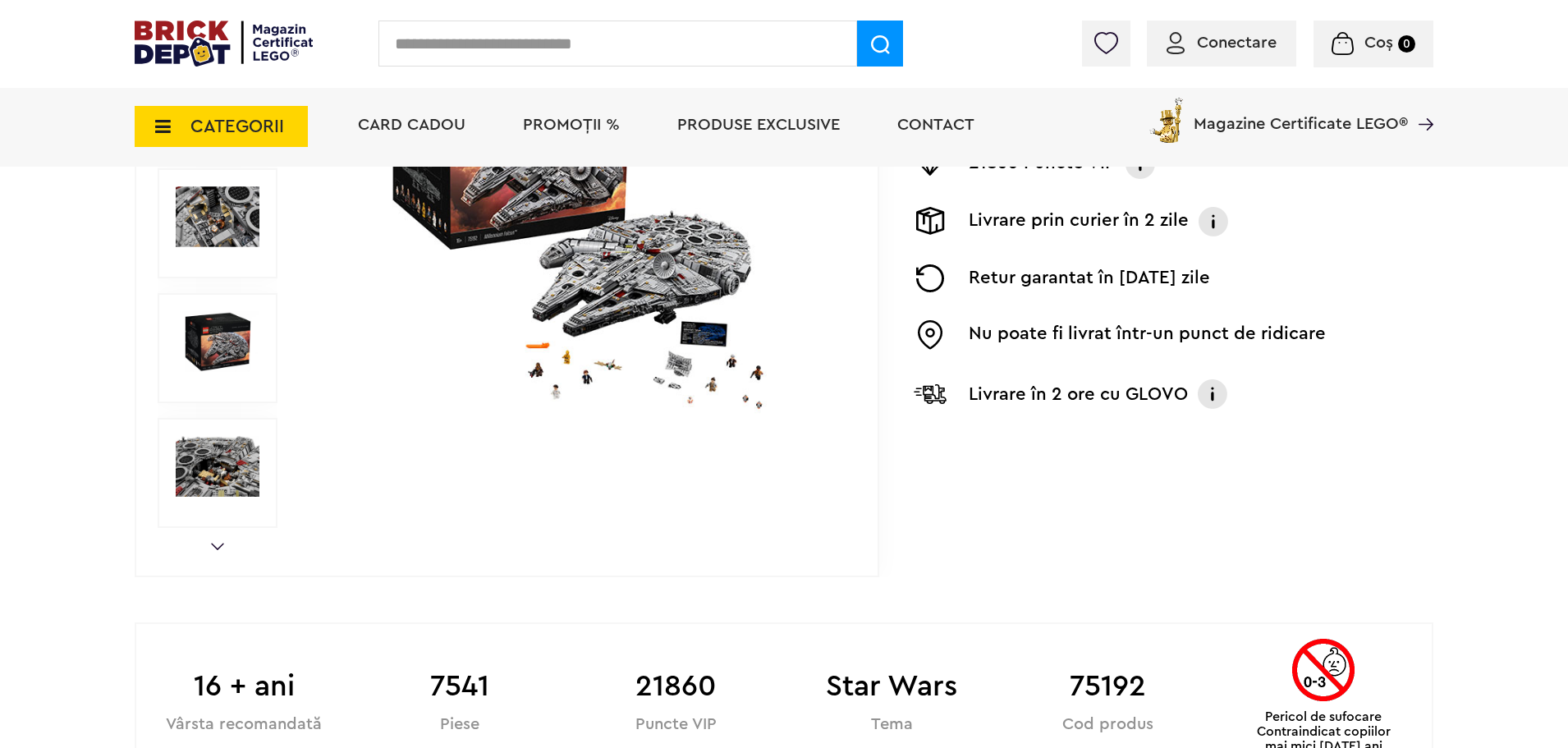
click at [220, 543] on link "Next" at bounding box center [217, 546] width 13 height 7
click at [218, 547] on link "Next" at bounding box center [217, 546] width 13 height 7
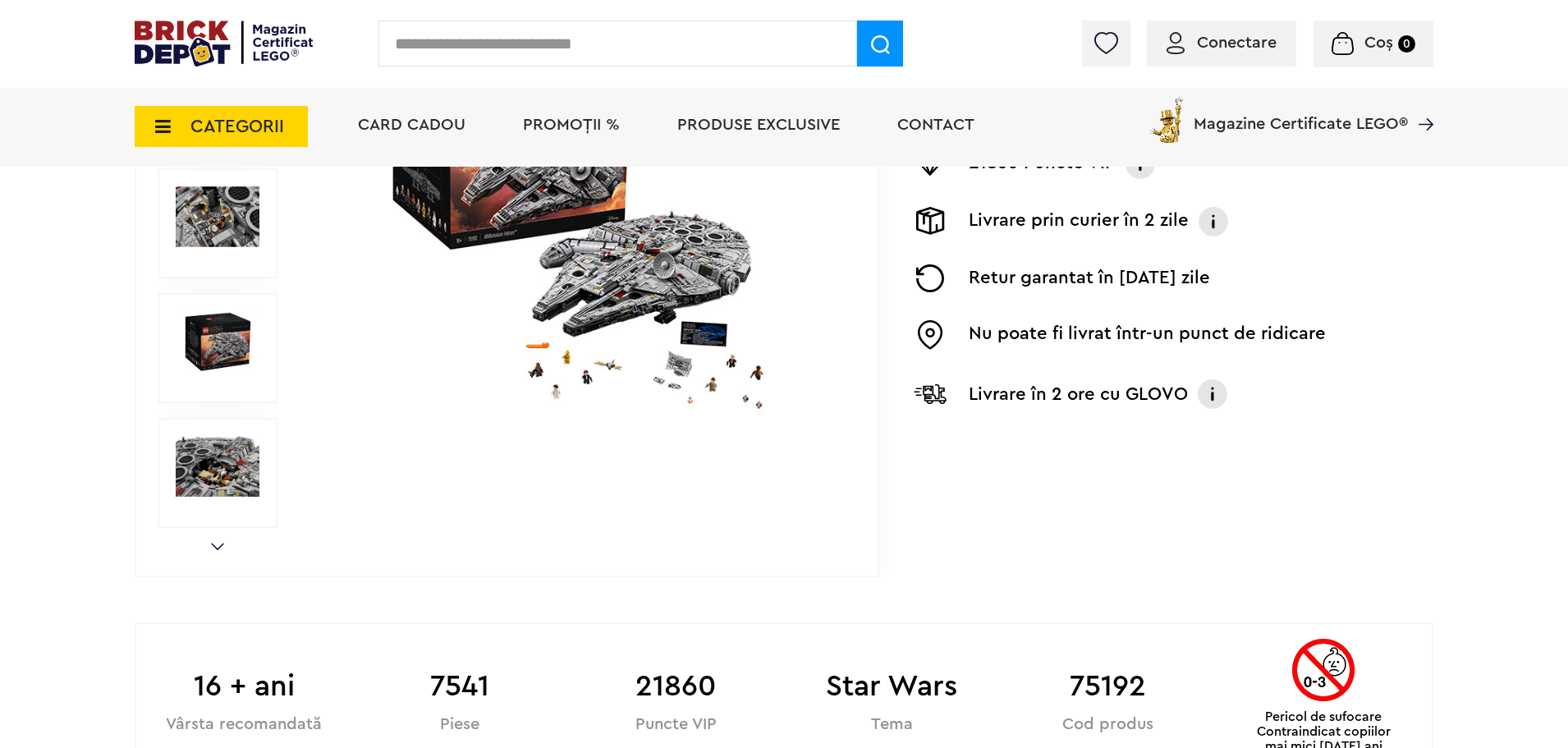
click at [218, 547] on link "Next" at bounding box center [217, 546] width 13 height 7
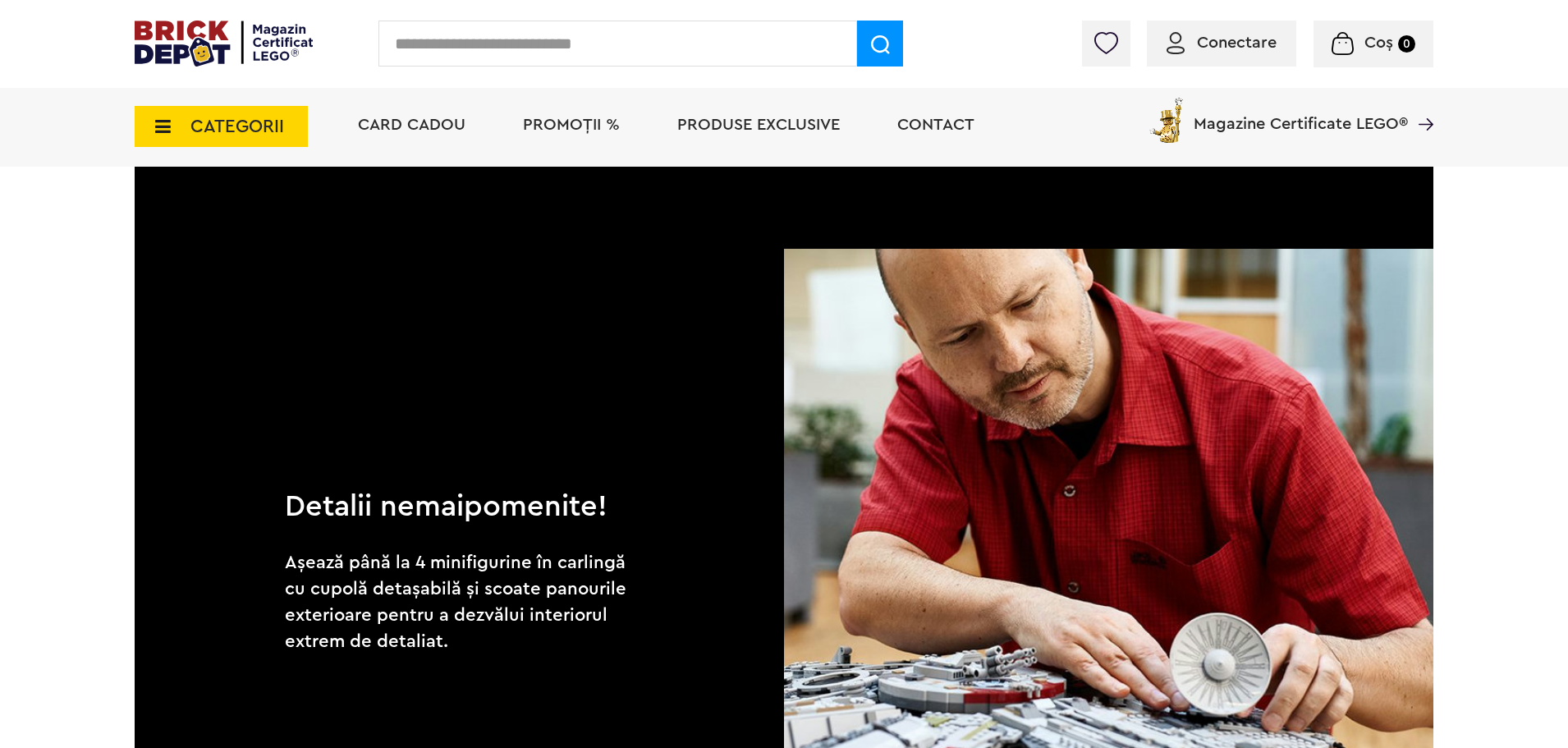
scroll to position [2382, 0]
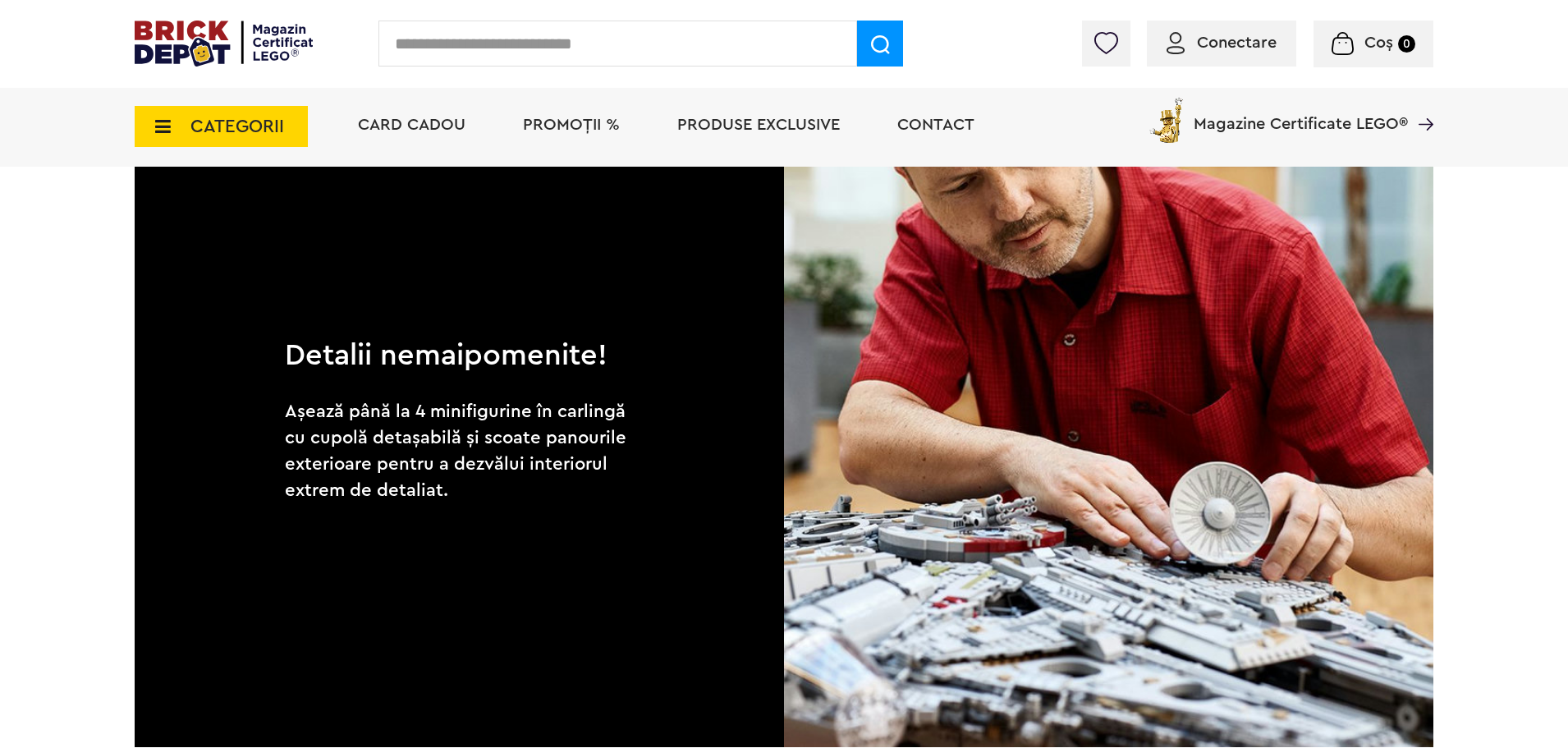
click at [771, 133] on span "Produse exclusive" at bounding box center [758, 124] width 163 height 17
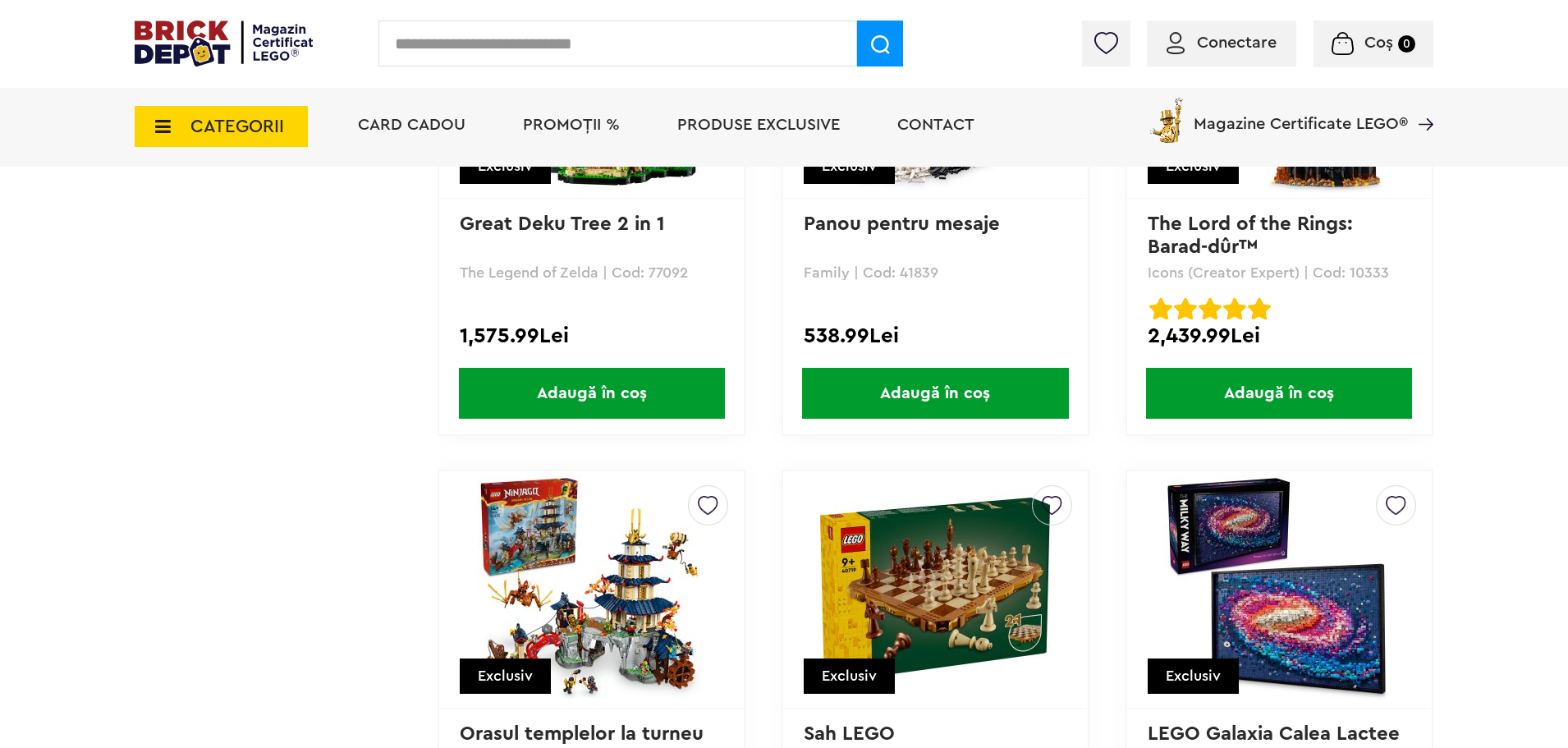
scroll to position [6736, 0]
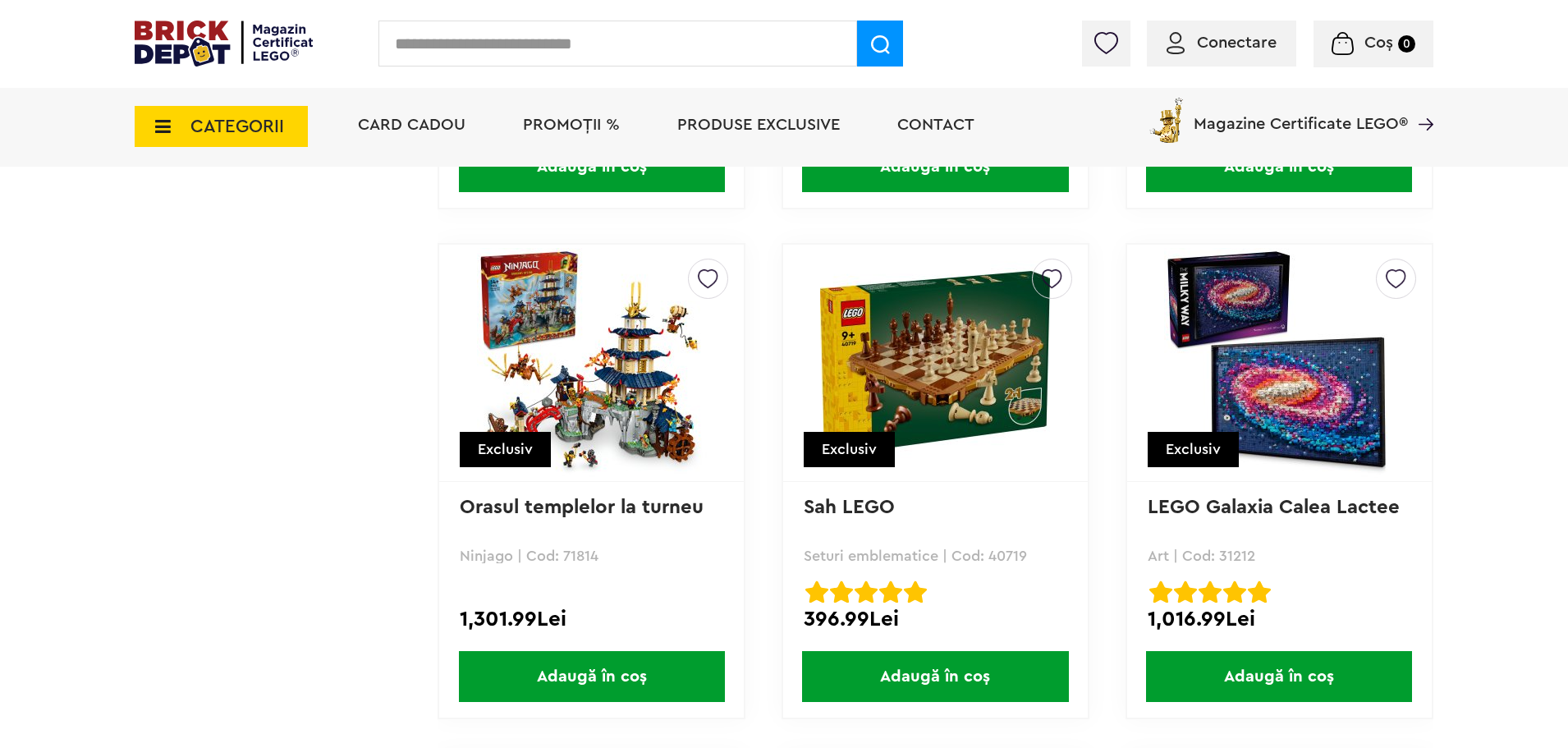
click at [934, 355] on img at bounding box center [935, 362] width 230 height 230
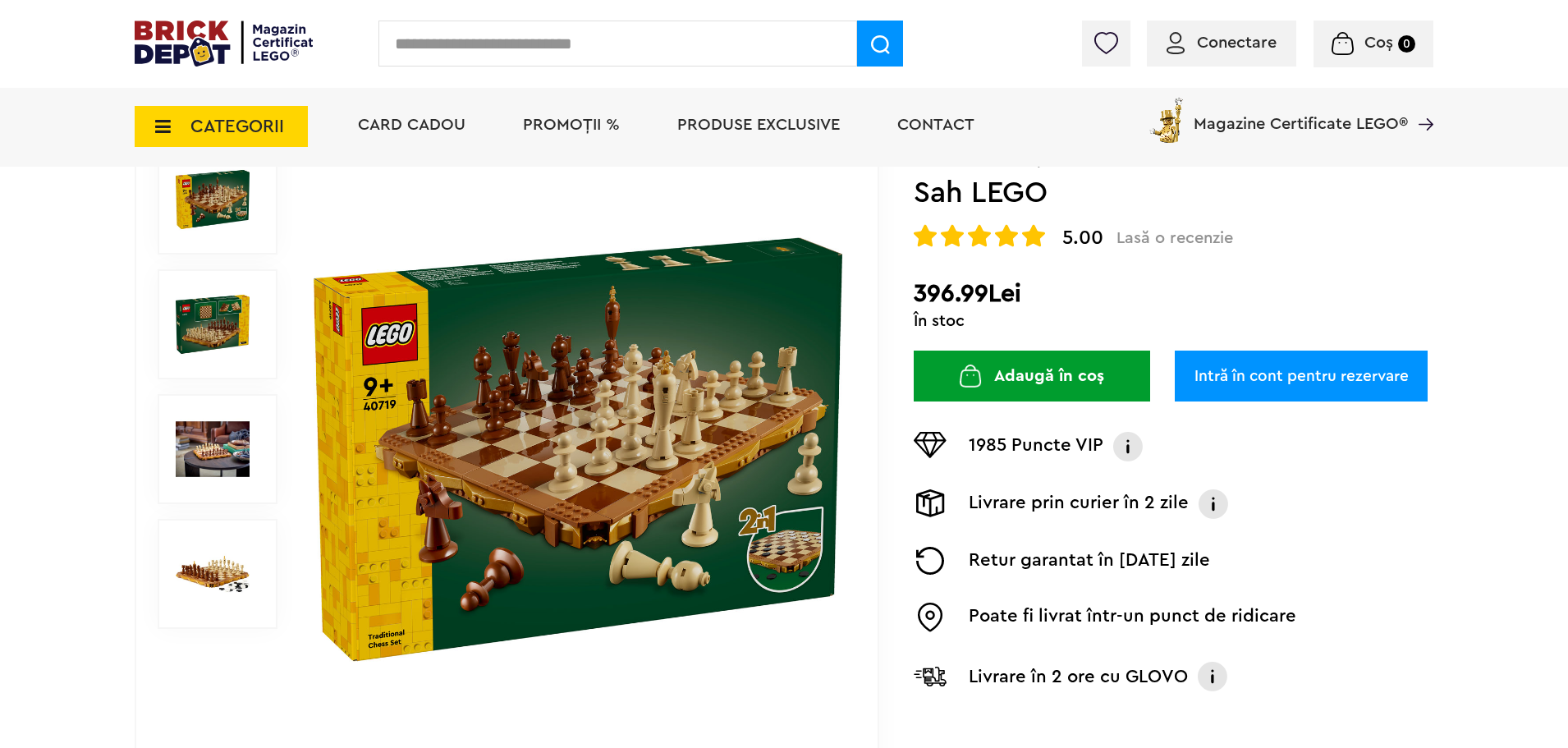
scroll to position [247, 0]
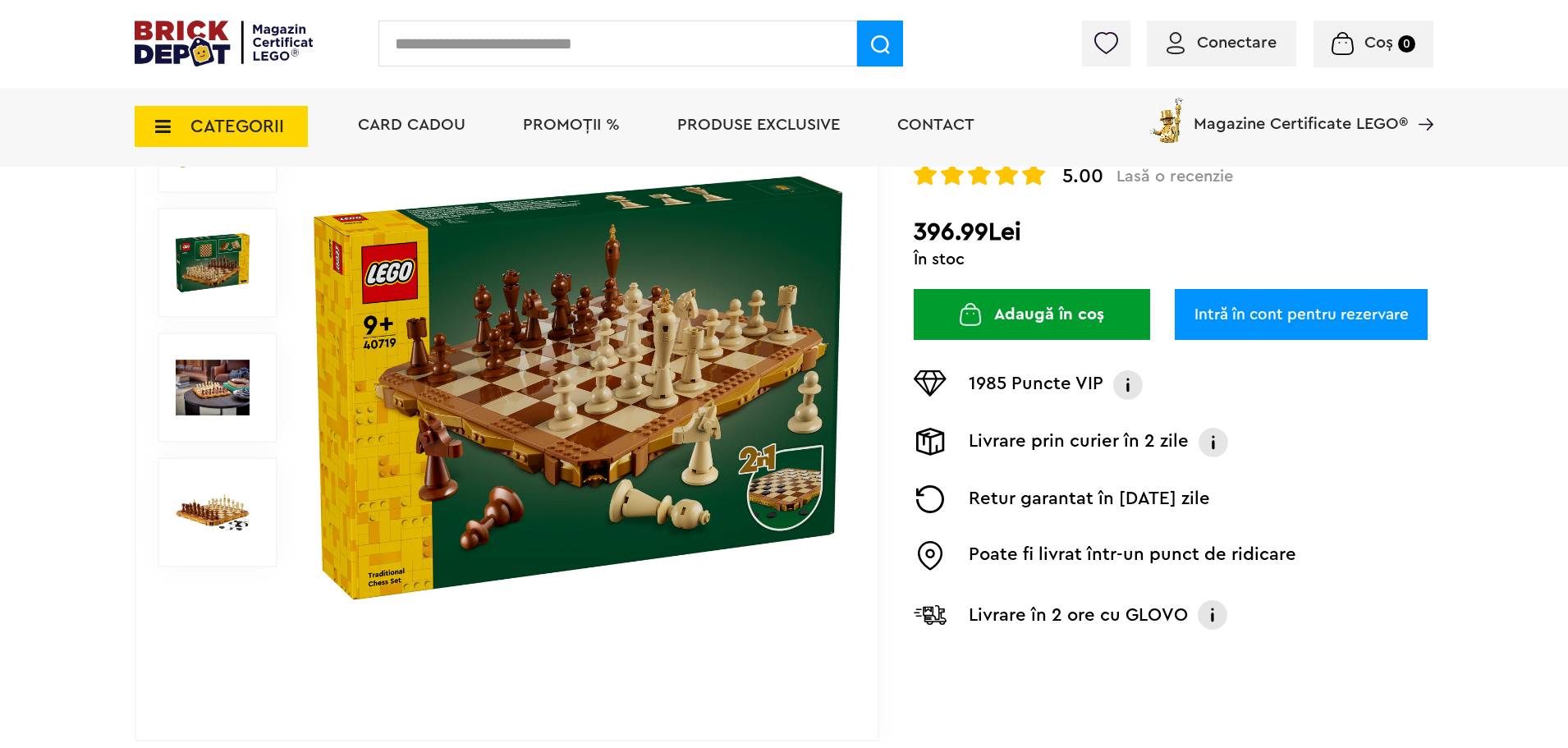
click at [235, 405] on img at bounding box center [212, 387] width 74 height 74
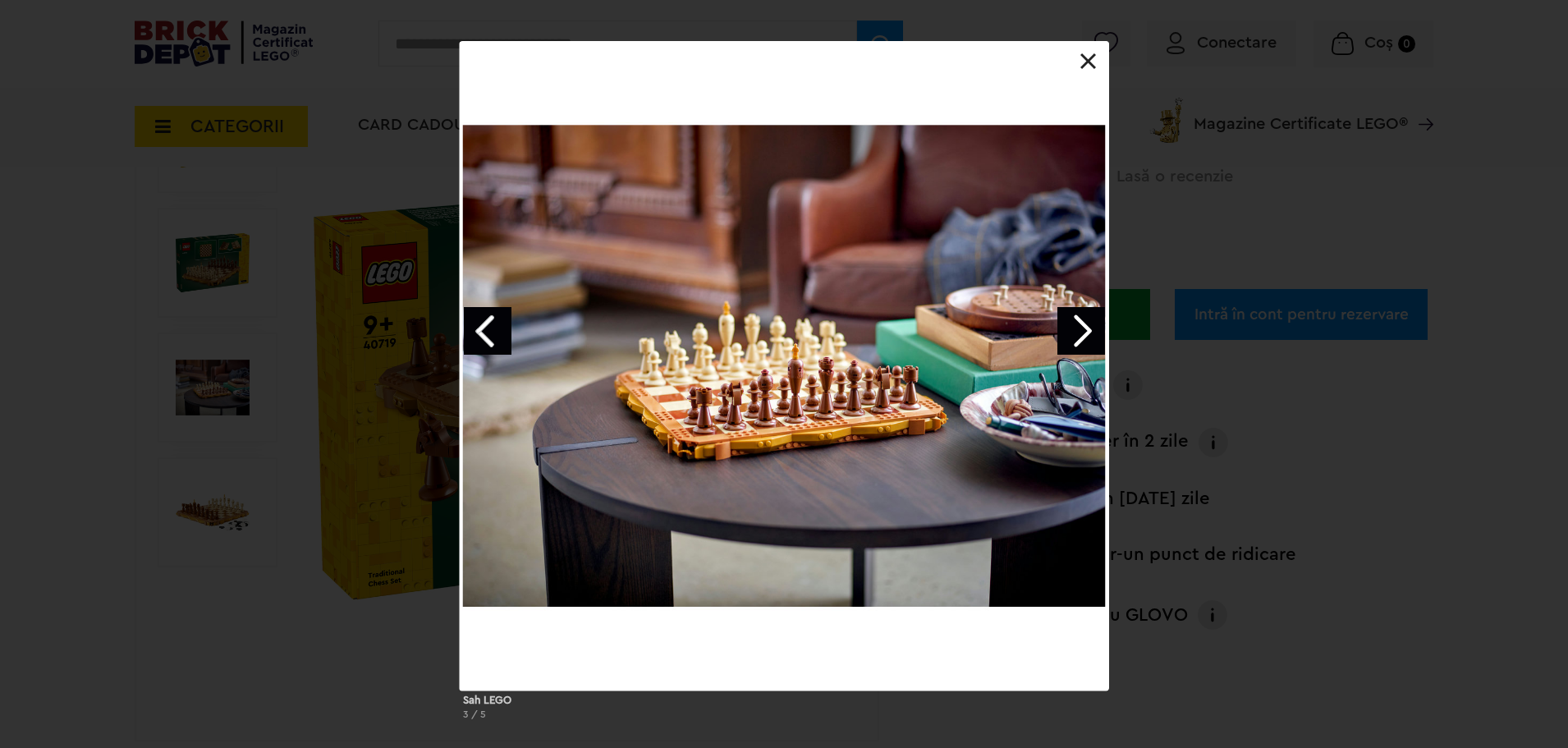
click at [1080, 329] on link "Next image" at bounding box center [1081, 331] width 47 height 47
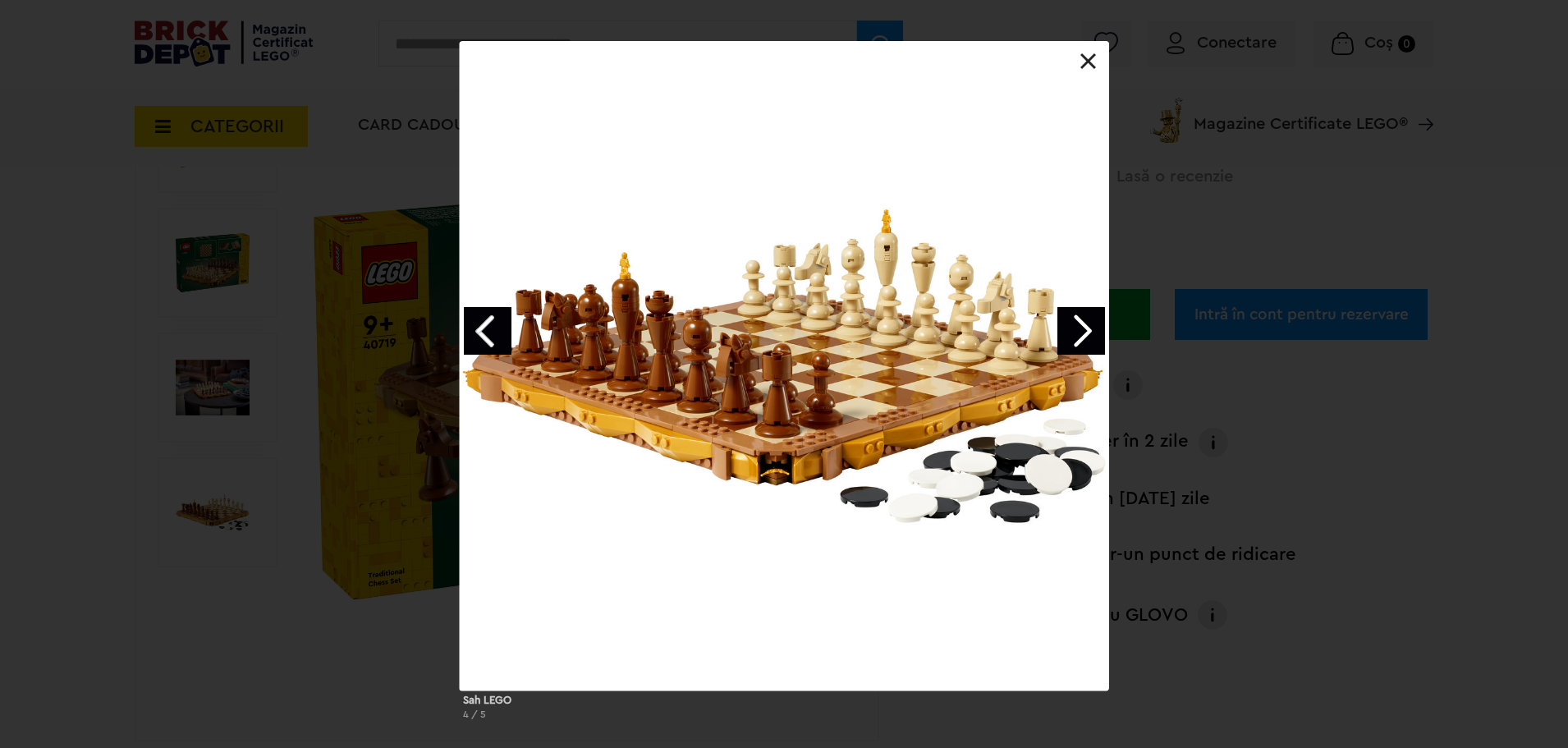
click at [1076, 331] on link "Next image" at bounding box center [1081, 331] width 47 height 47
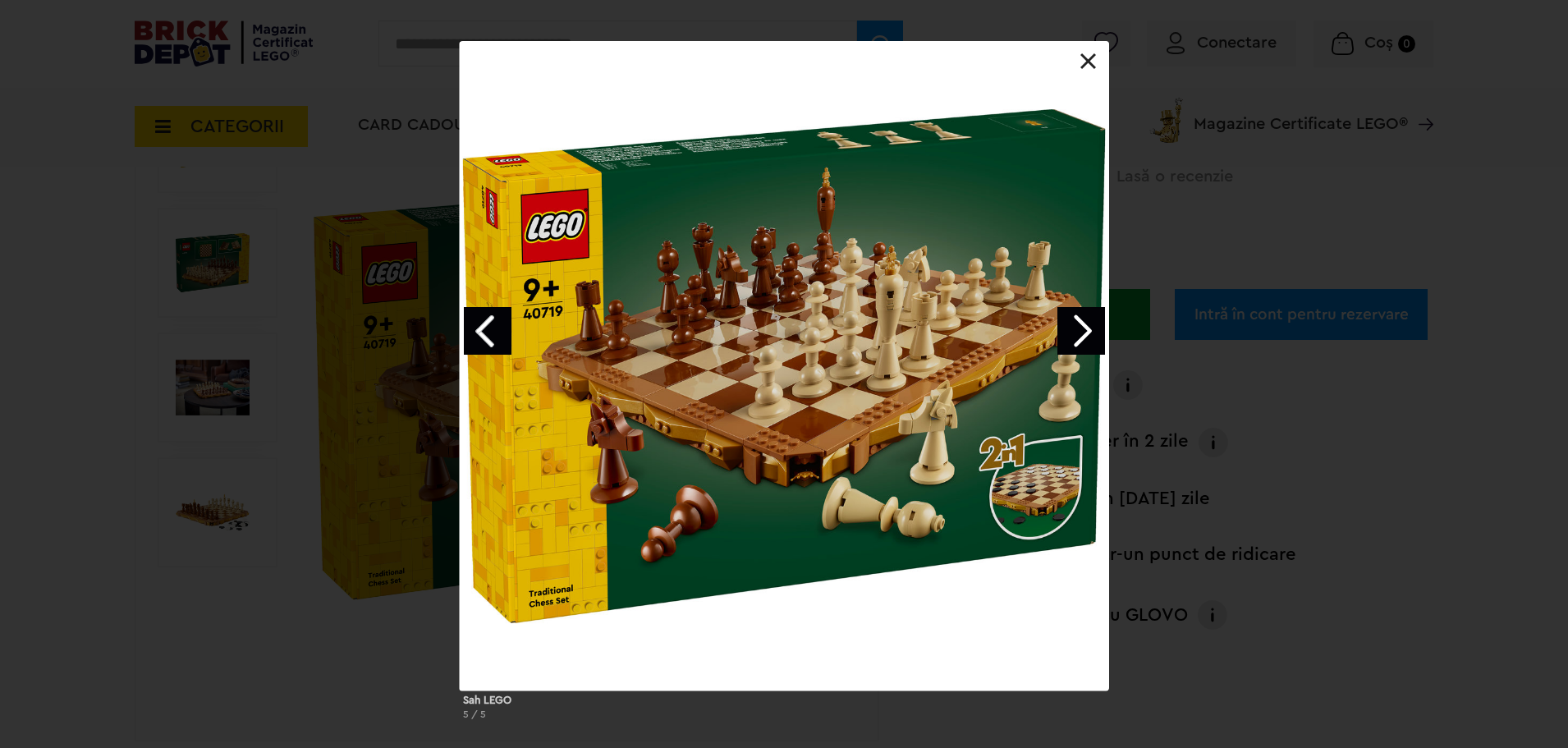
click at [1083, 61] on link at bounding box center [1088, 61] width 17 height 17
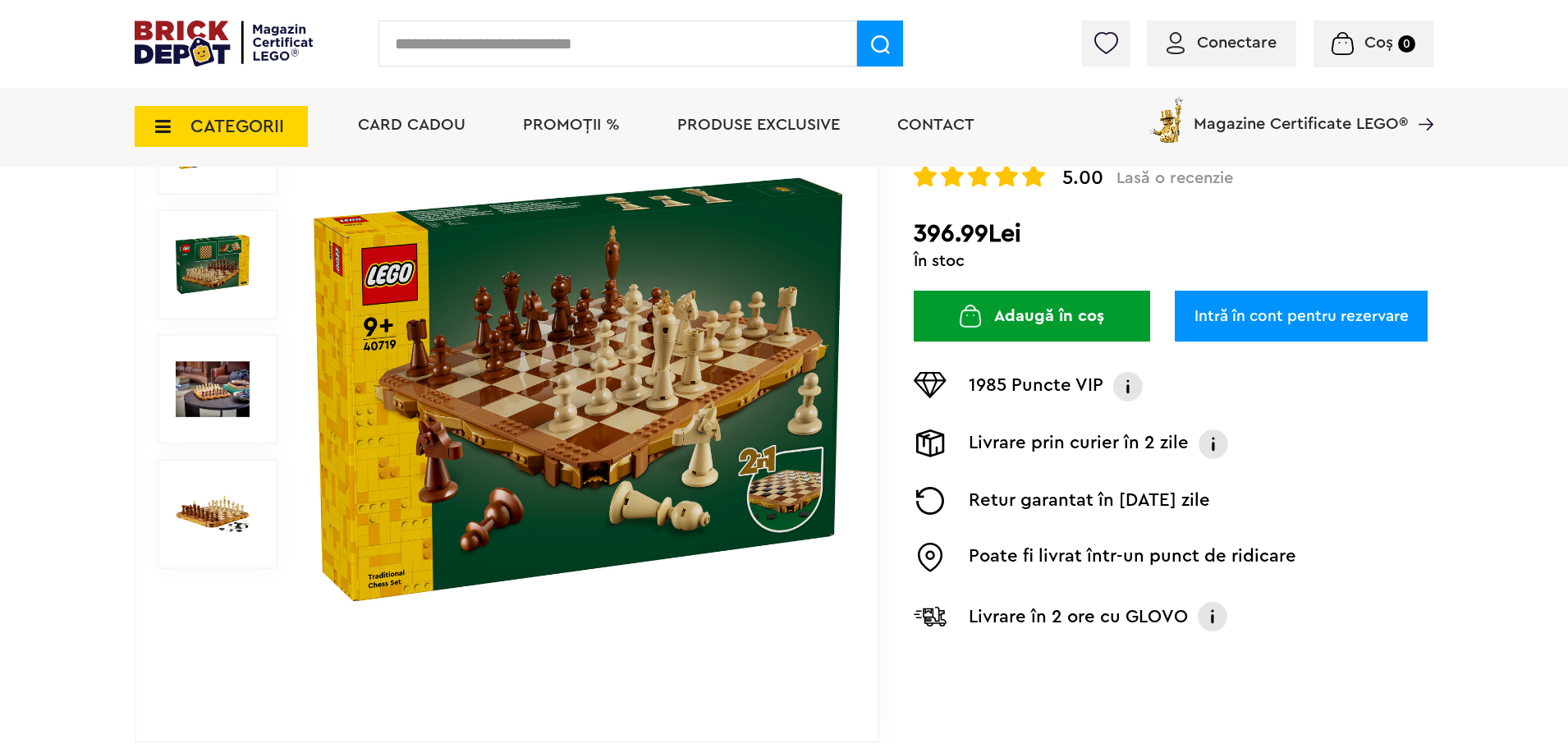
scroll to position [164, 0]
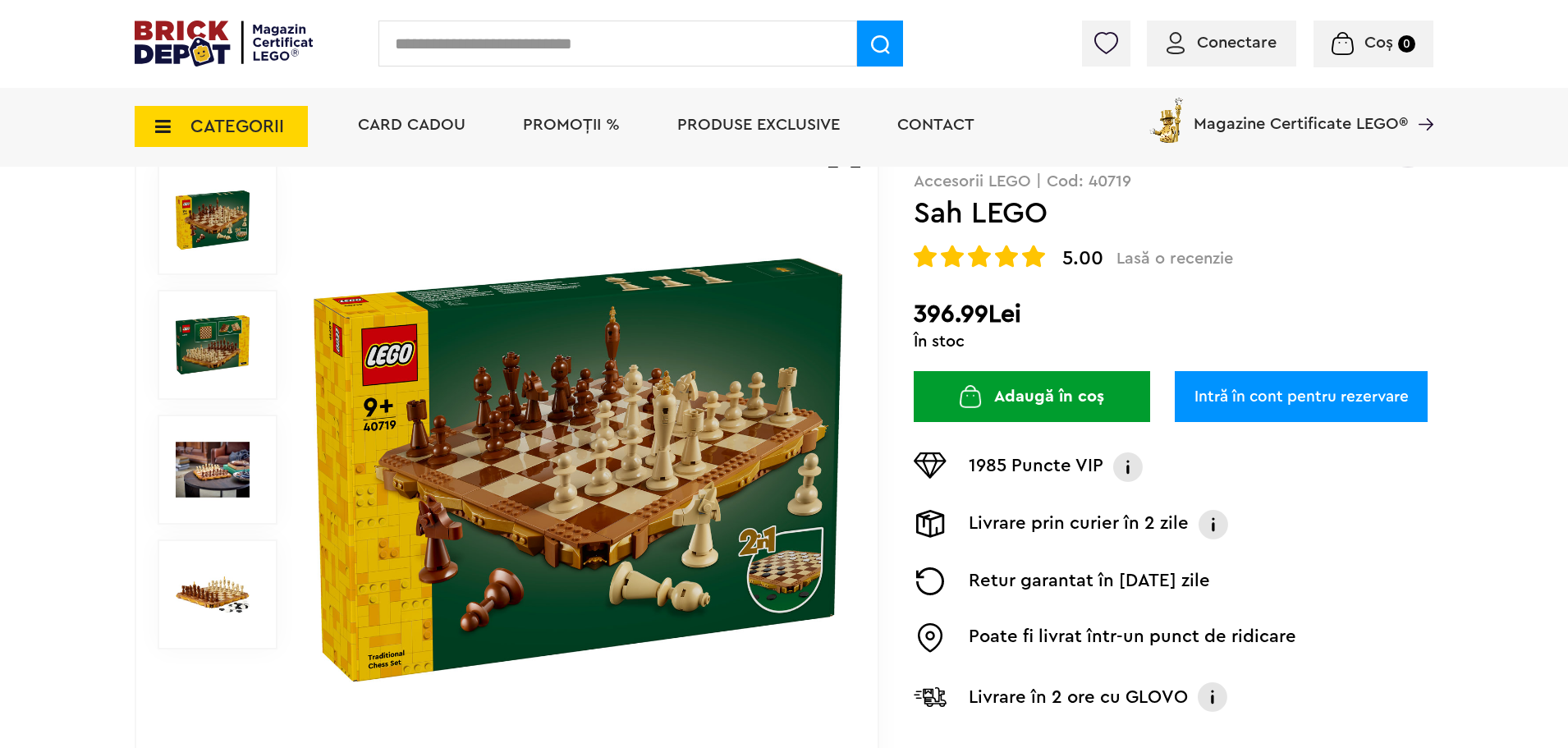
click at [197, 600] on img at bounding box center [212, 594] width 74 height 74
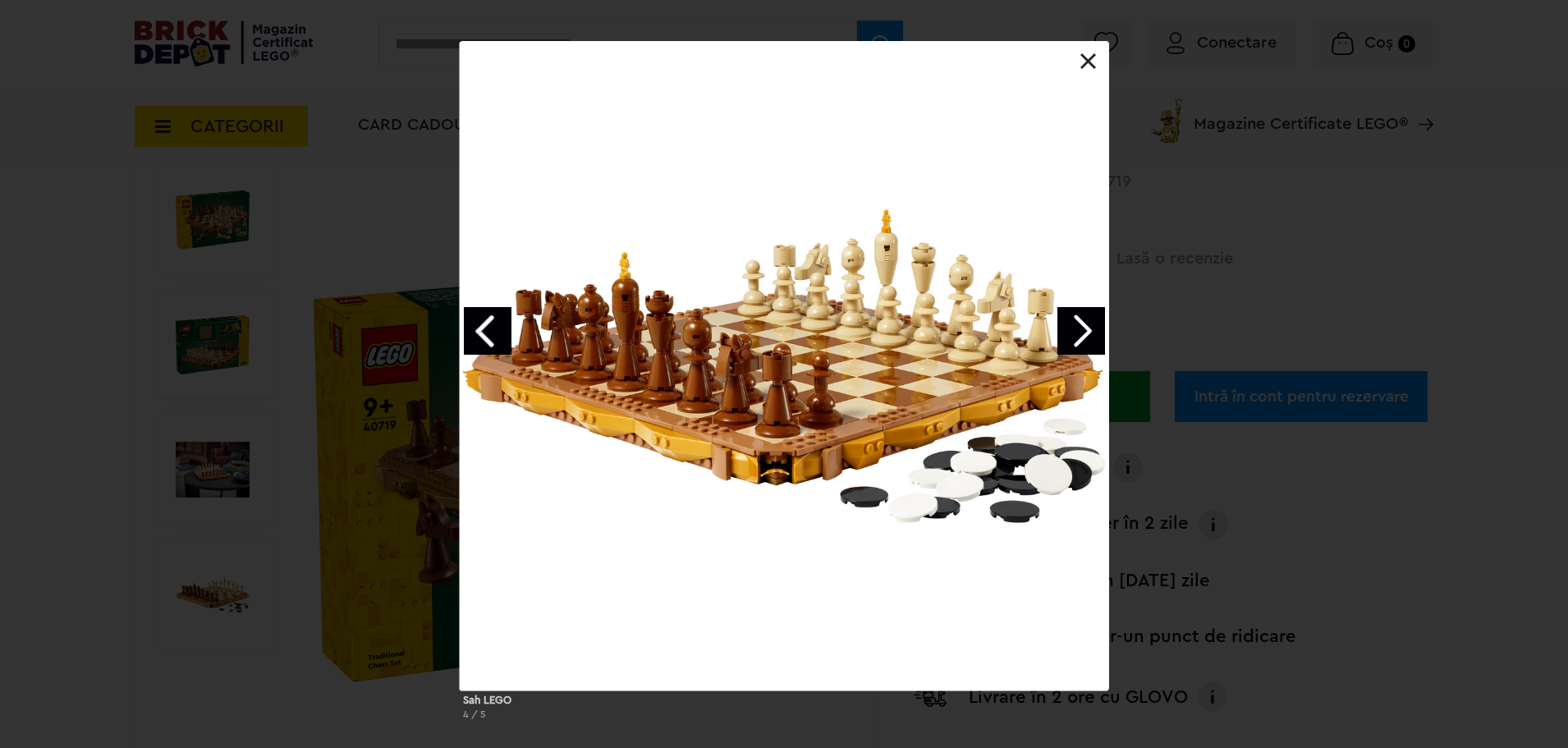
click at [1075, 328] on link "Next image" at bounding box center [1081, 331] width 47 height 47
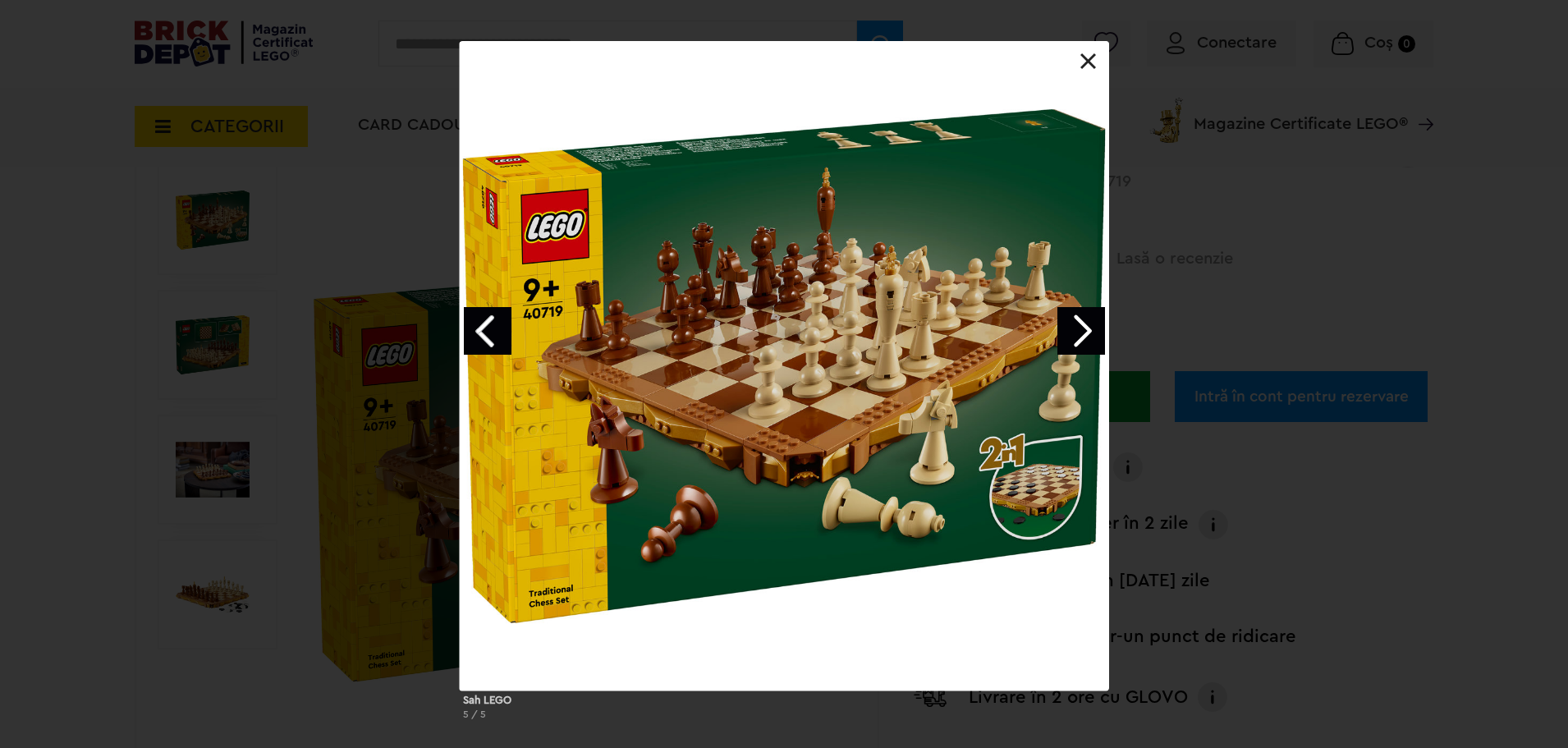
click at [1075, 328] on link "Next image" at bounding box center [1081, 331] width 47 height 47
click at [1096, 41] on div at bounding box center [784, 41] width 649 height 0
click at [1075, 54] on div at bounding box center [784, 366] width 649 height 649
click at [1093, 65] on link at bounding box center [1088, 61] width 17 height 17
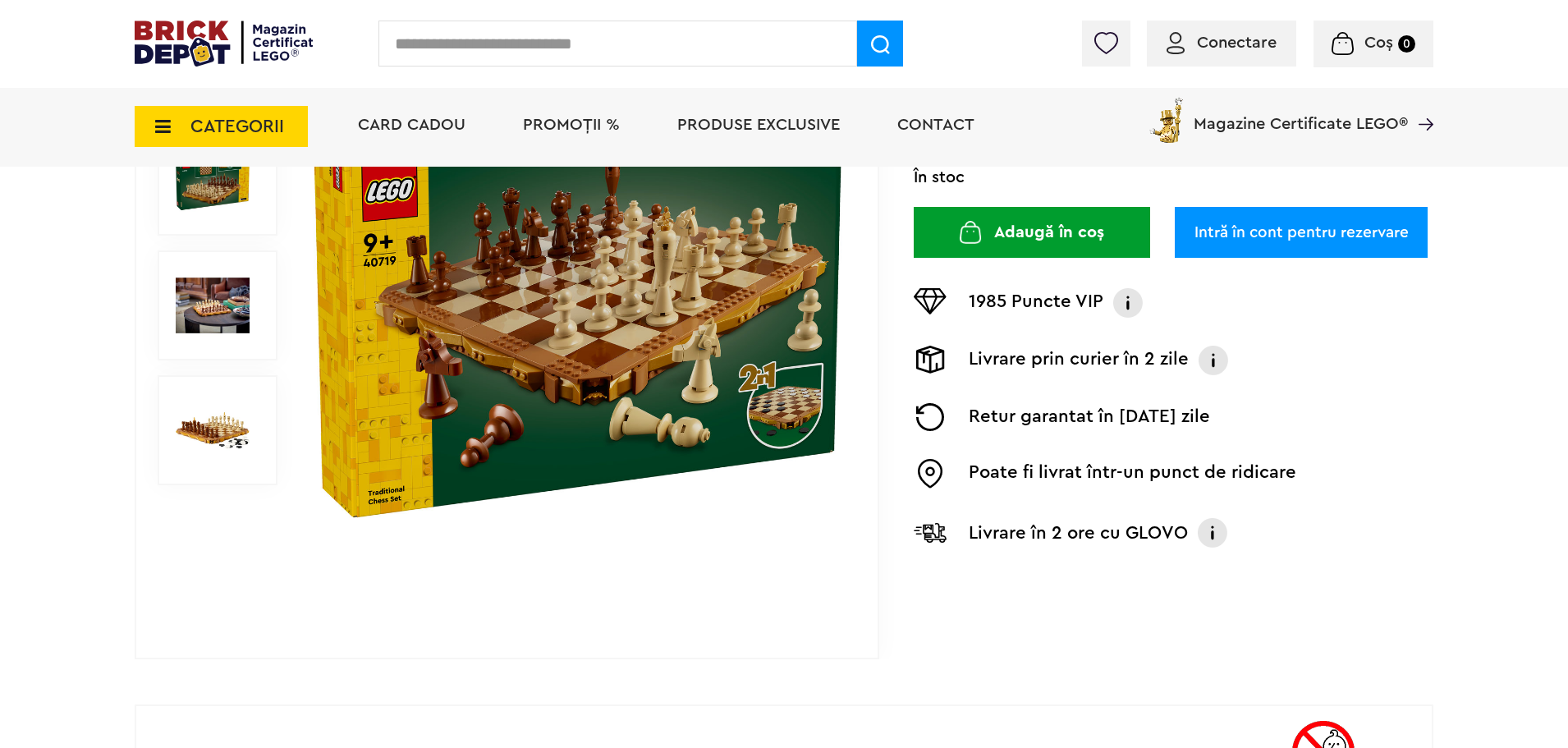
scroll to position [0, 0]
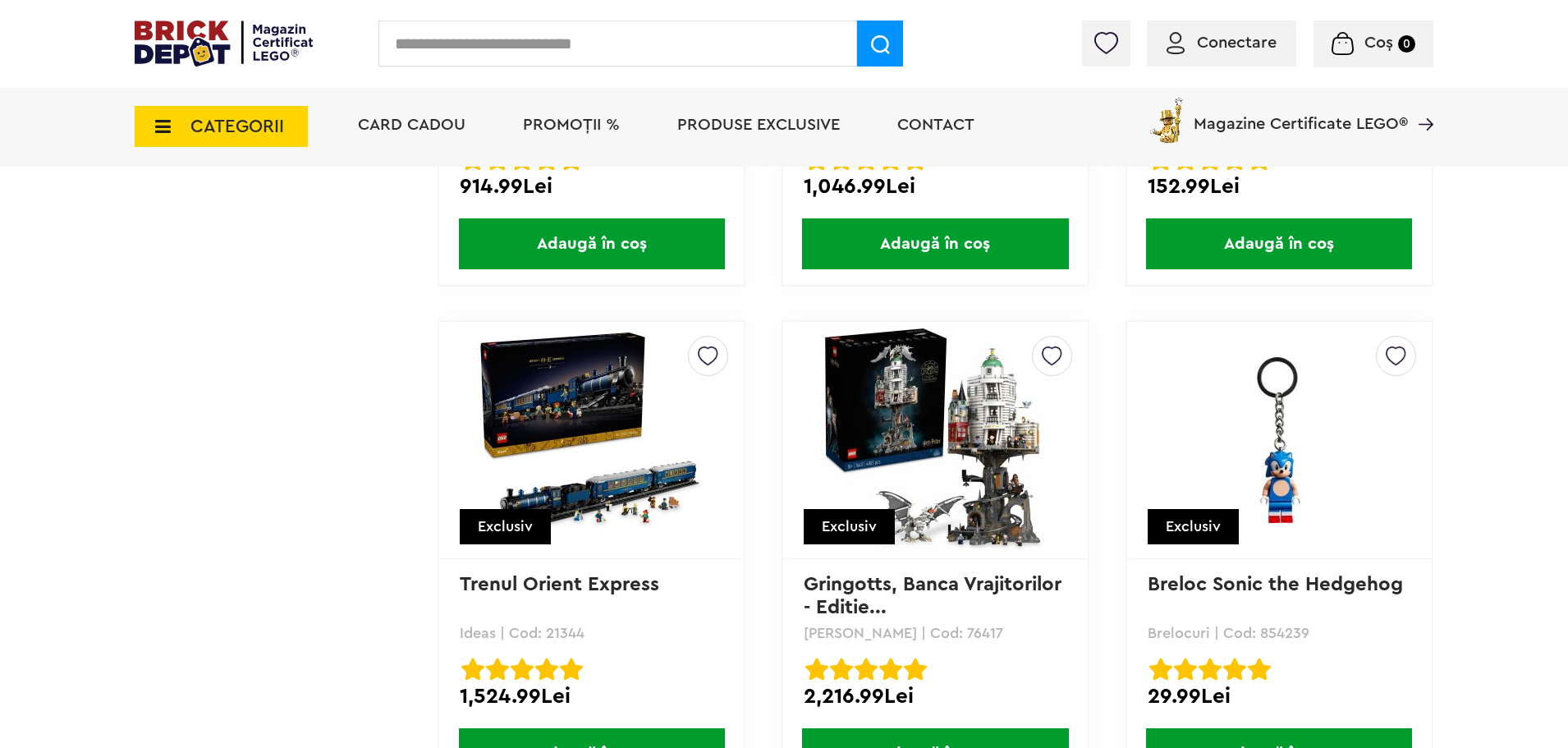
scroll to position [8296, 0]
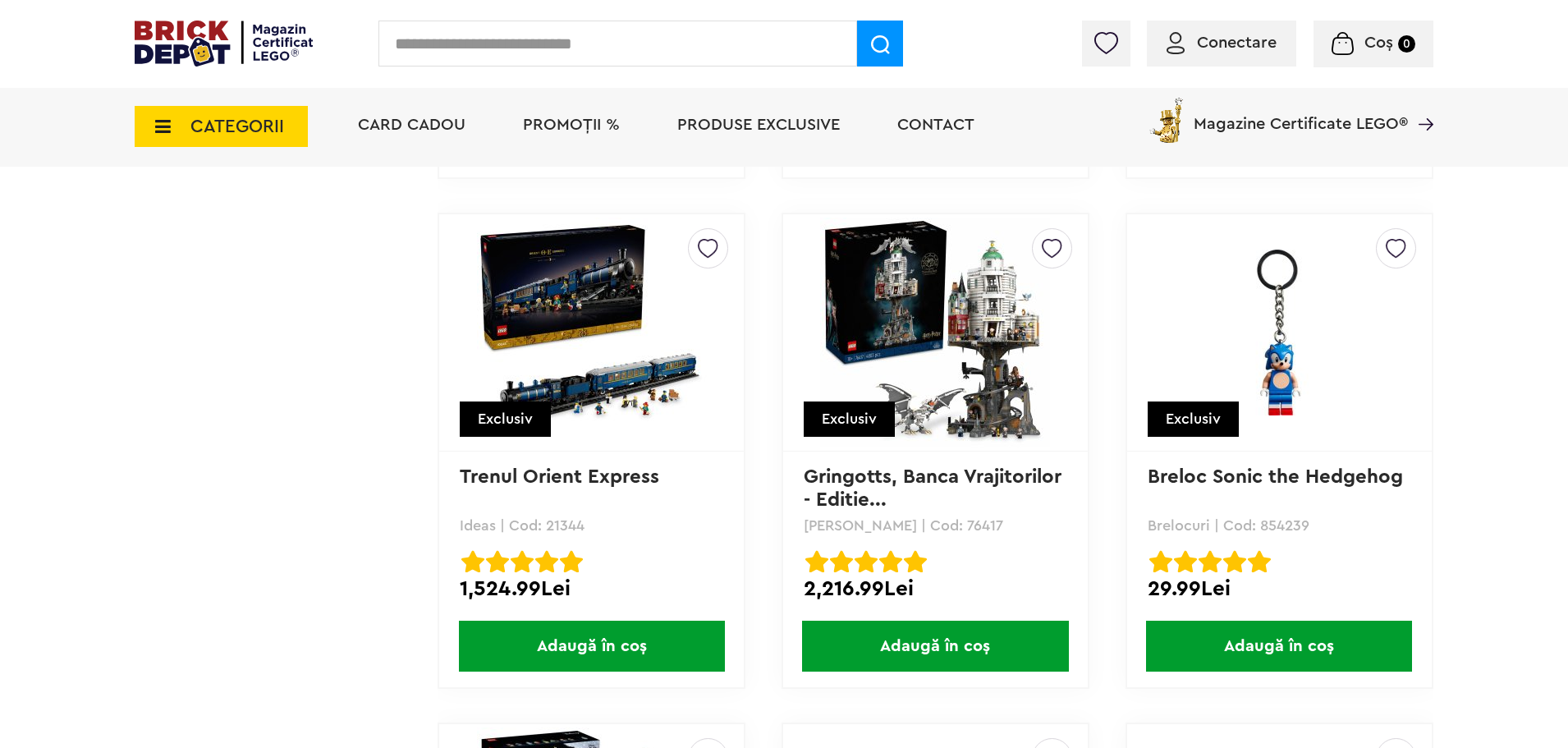
click at [611, 405] on img at bounding box center [592, 333] width 230 height 230
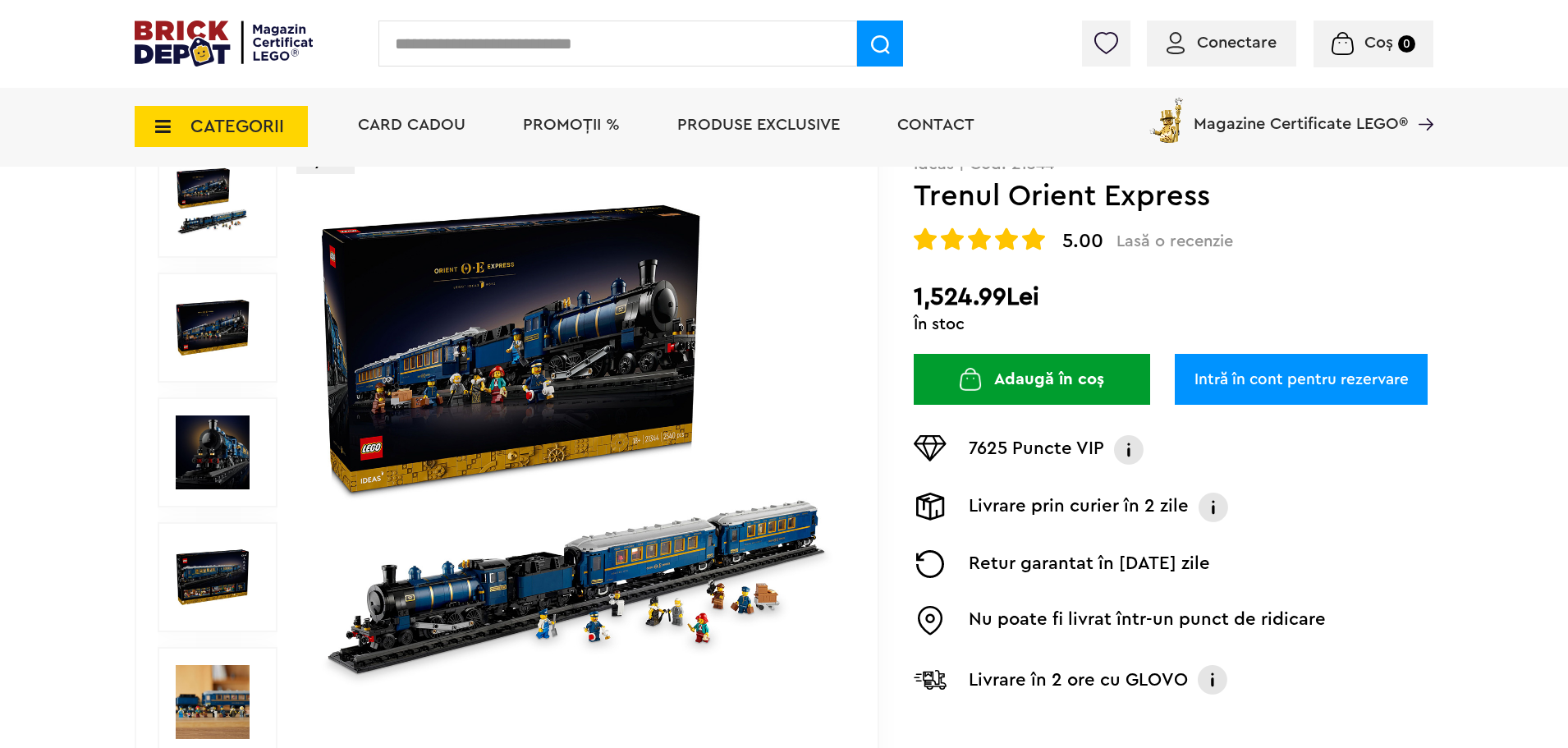
scroll to position [164, 0]
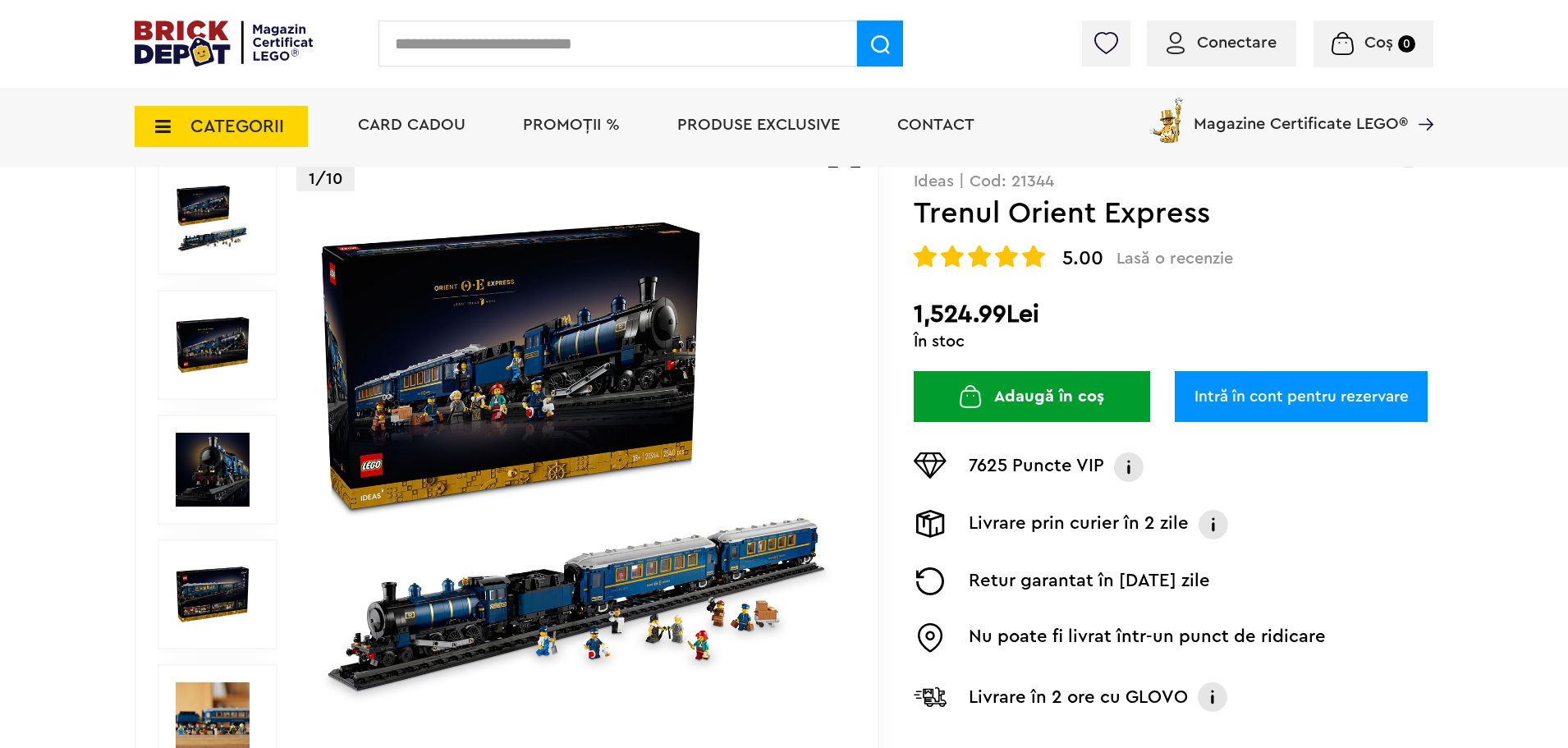
click at [198, 348] on img at bounding box center [212, 344] width 74 height 74
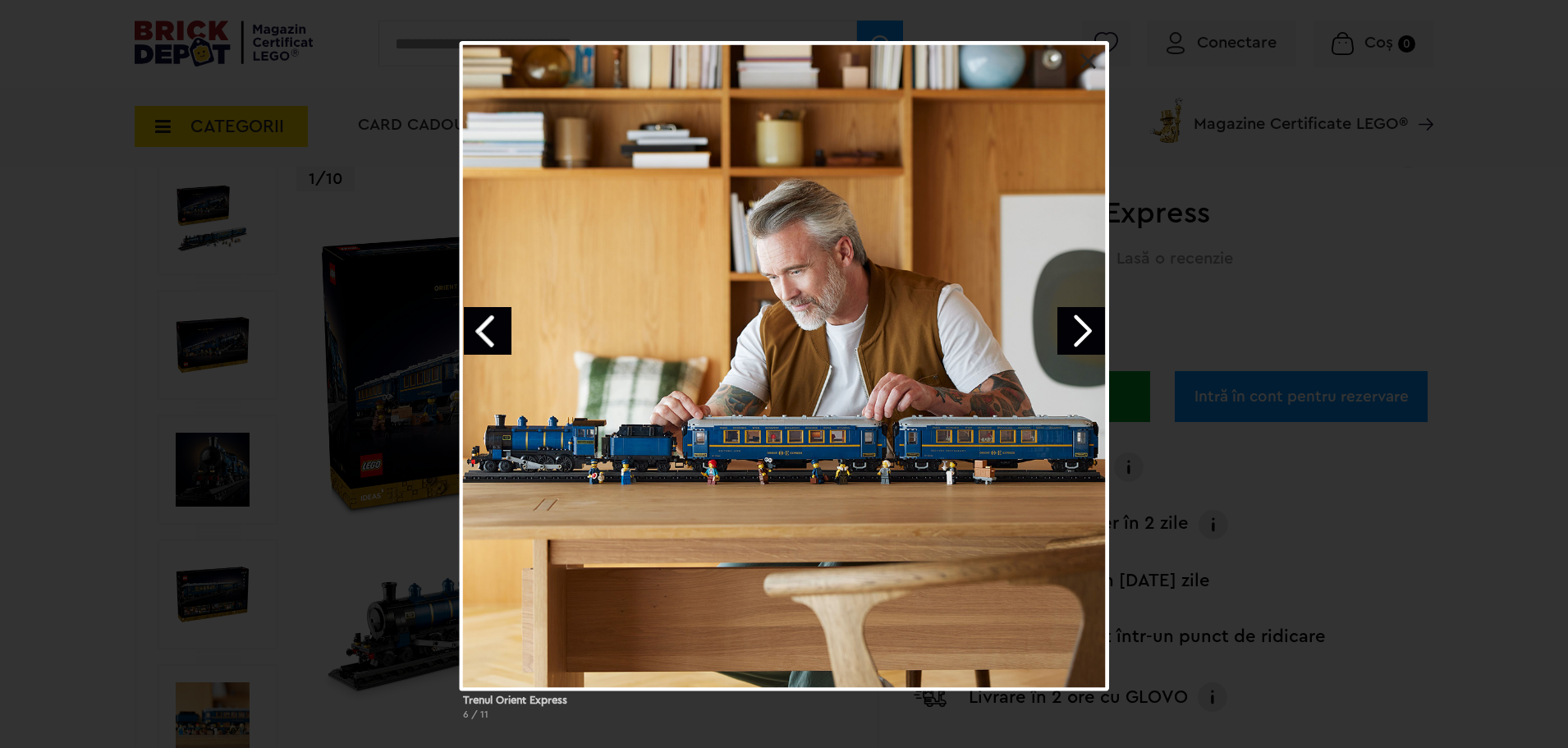
click at [1240, 74] on div "Trenul Orient Express 6 / 11" at bounding box center [784, 388] width 1568 height 693
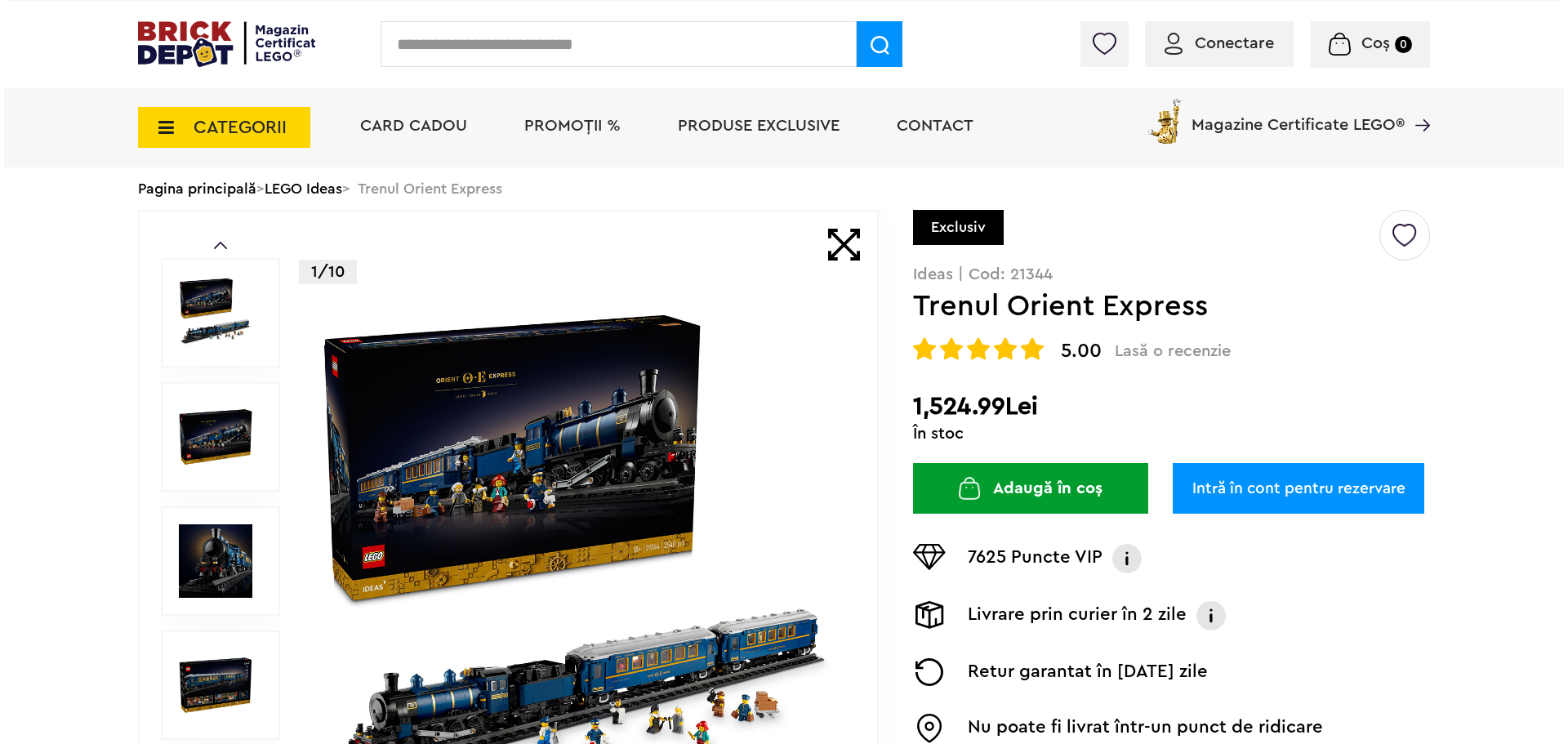
scroll to position [0, 0]
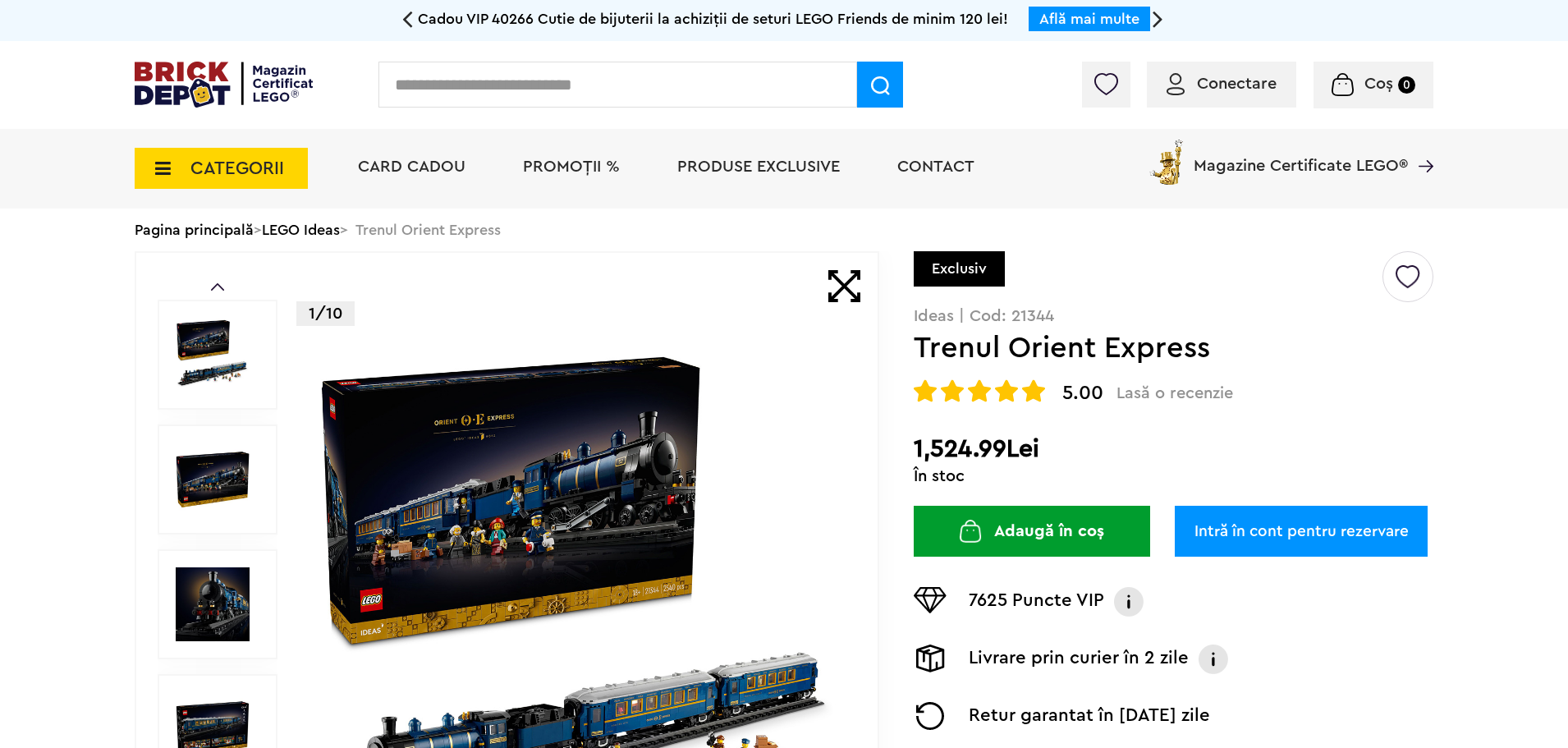
click at [536, 74] on input "text" at bounding box center [617, 84] width 478 height 46
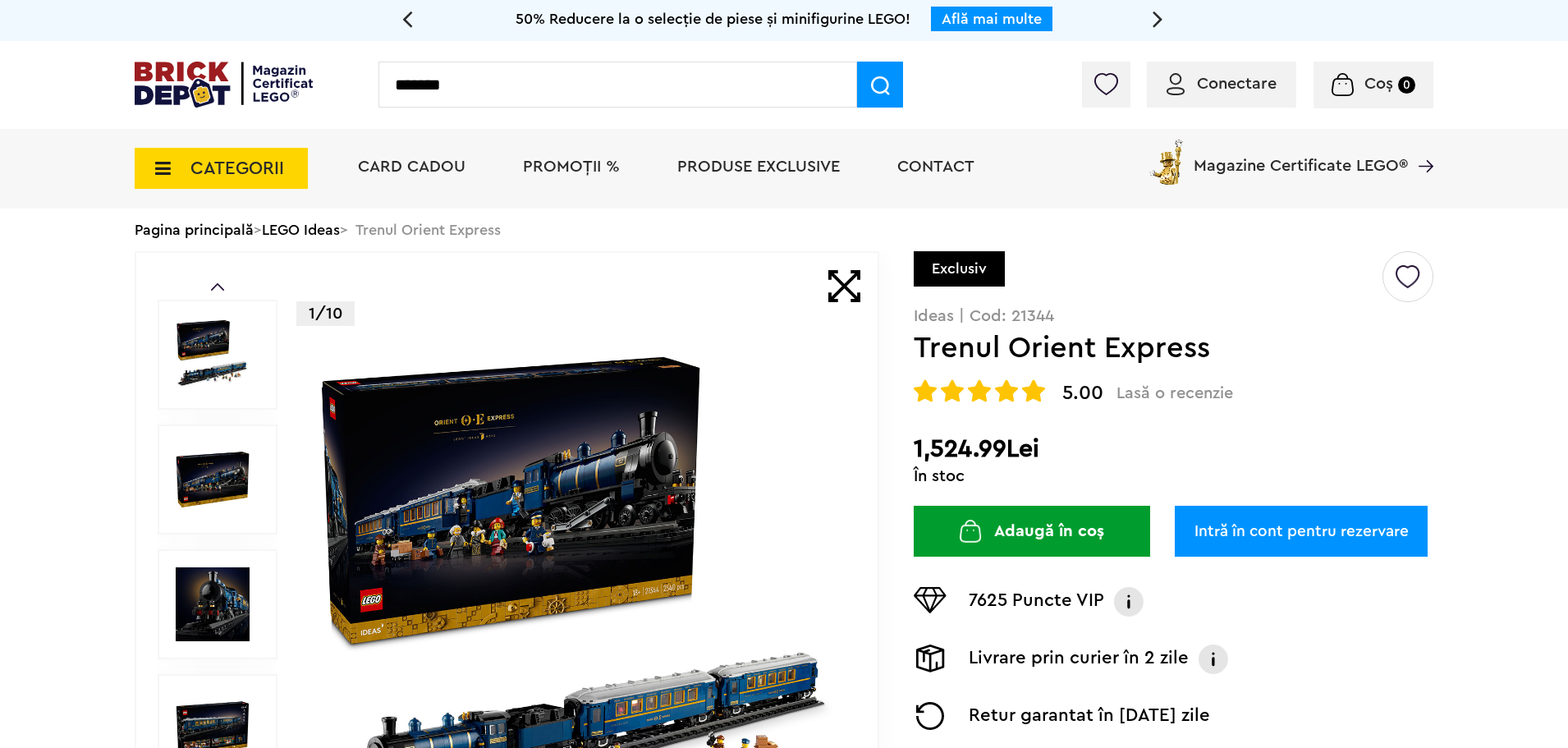
type input "*******"
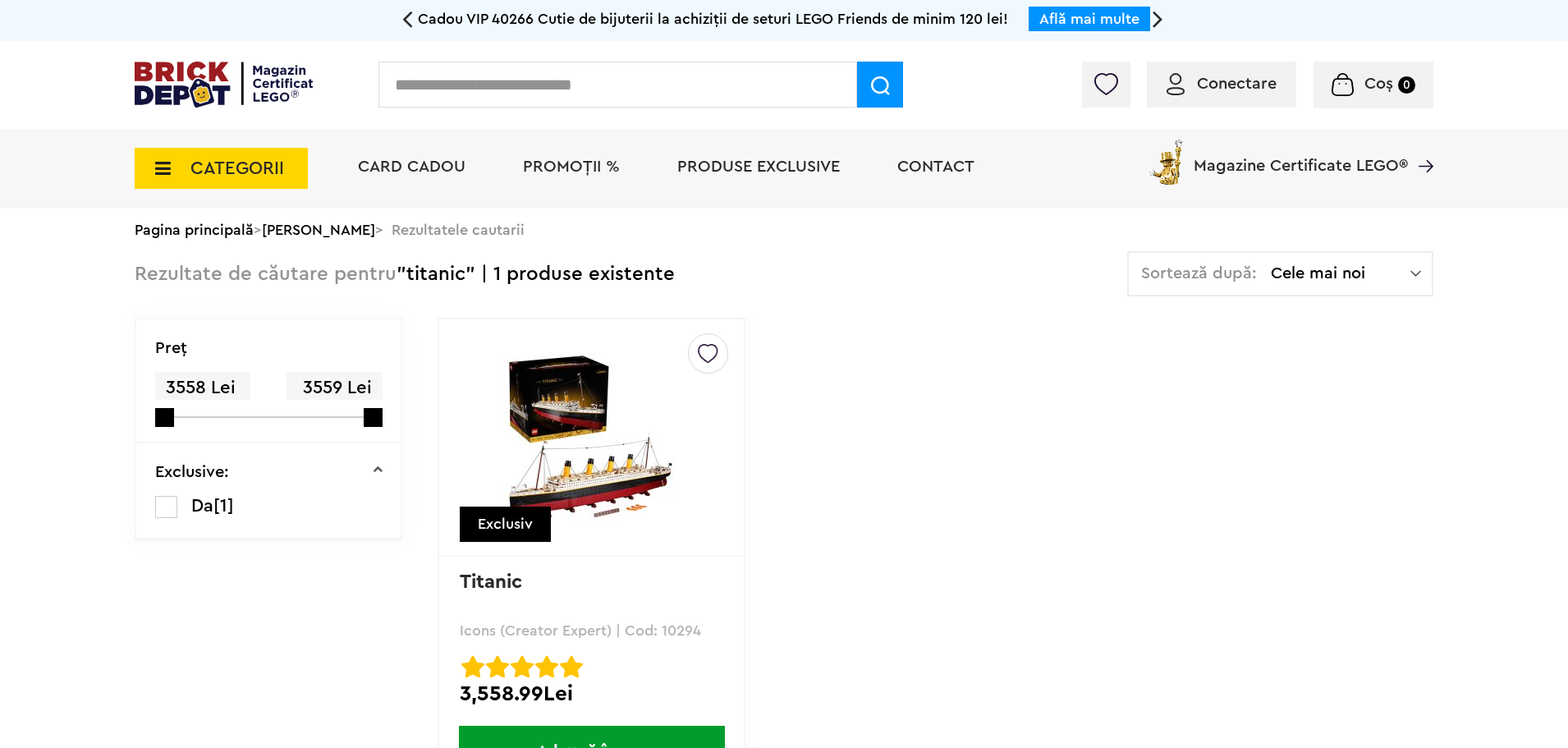
click at [645, 470] on img at bounding box center [592, 437] width 230 height 169
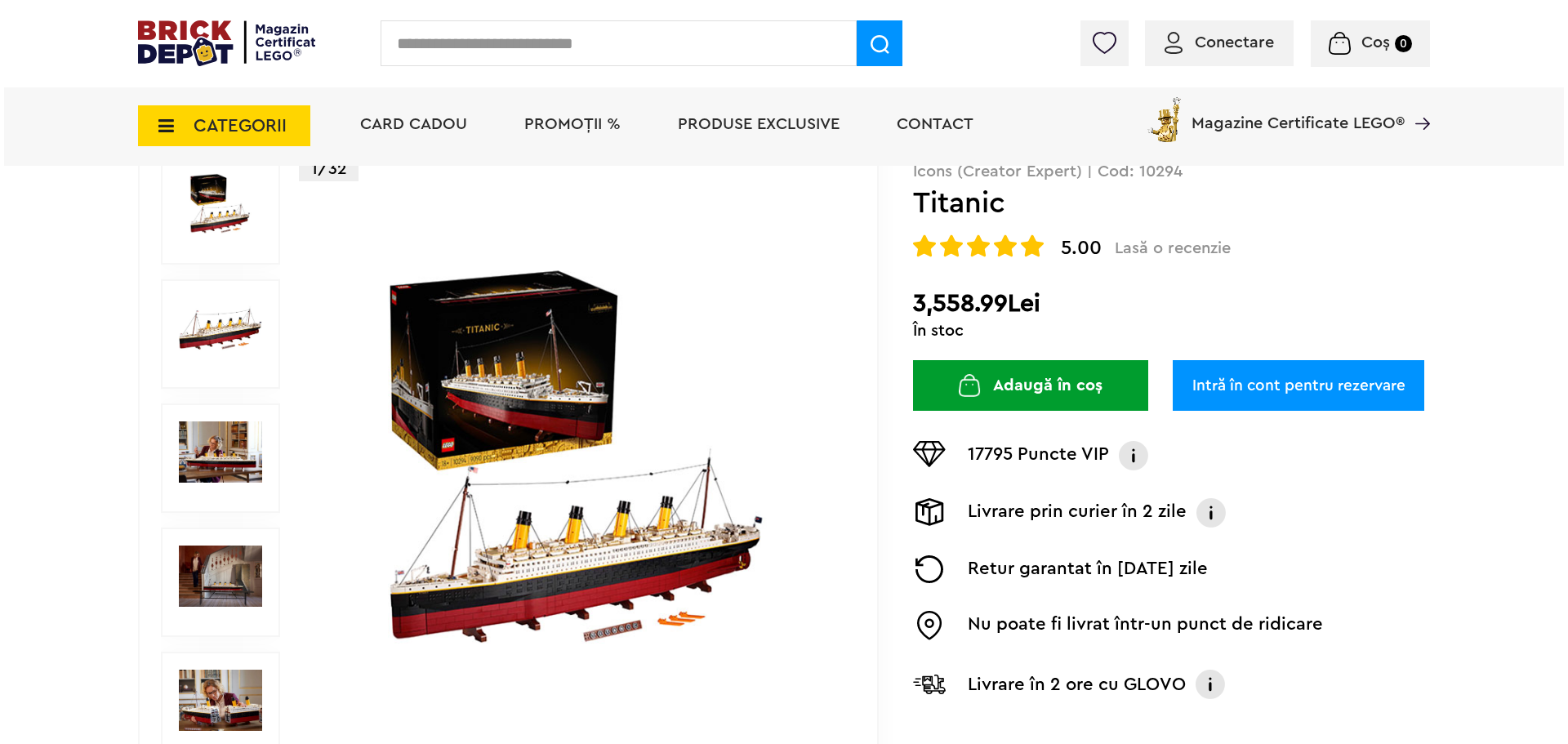
scroll to position [163, 0]
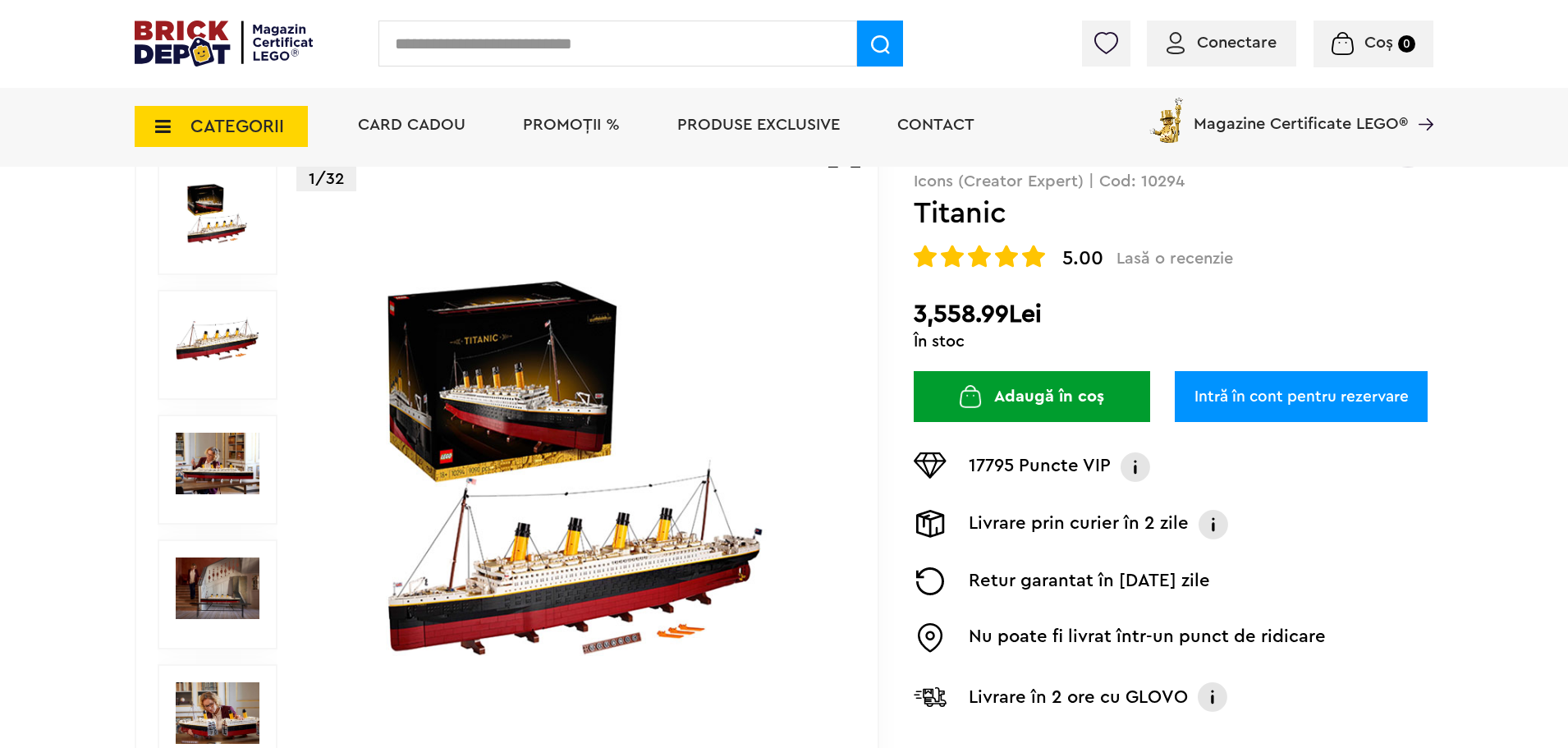
click at [209, 479] on img at bounding box center [217, 464] width 84 height 61
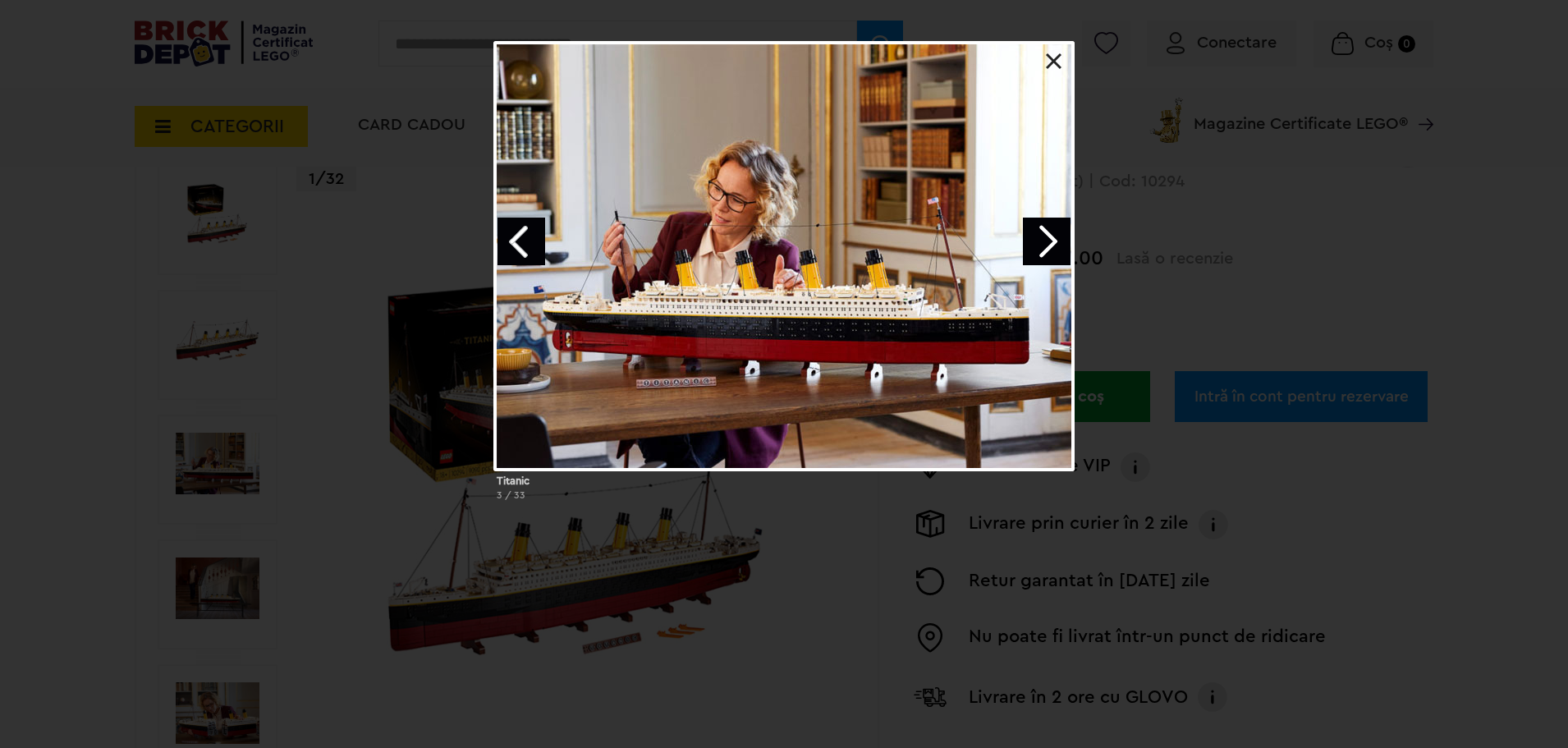
click at [1057, 65] on link at bounding box center [1053, 61] width 17 height 17
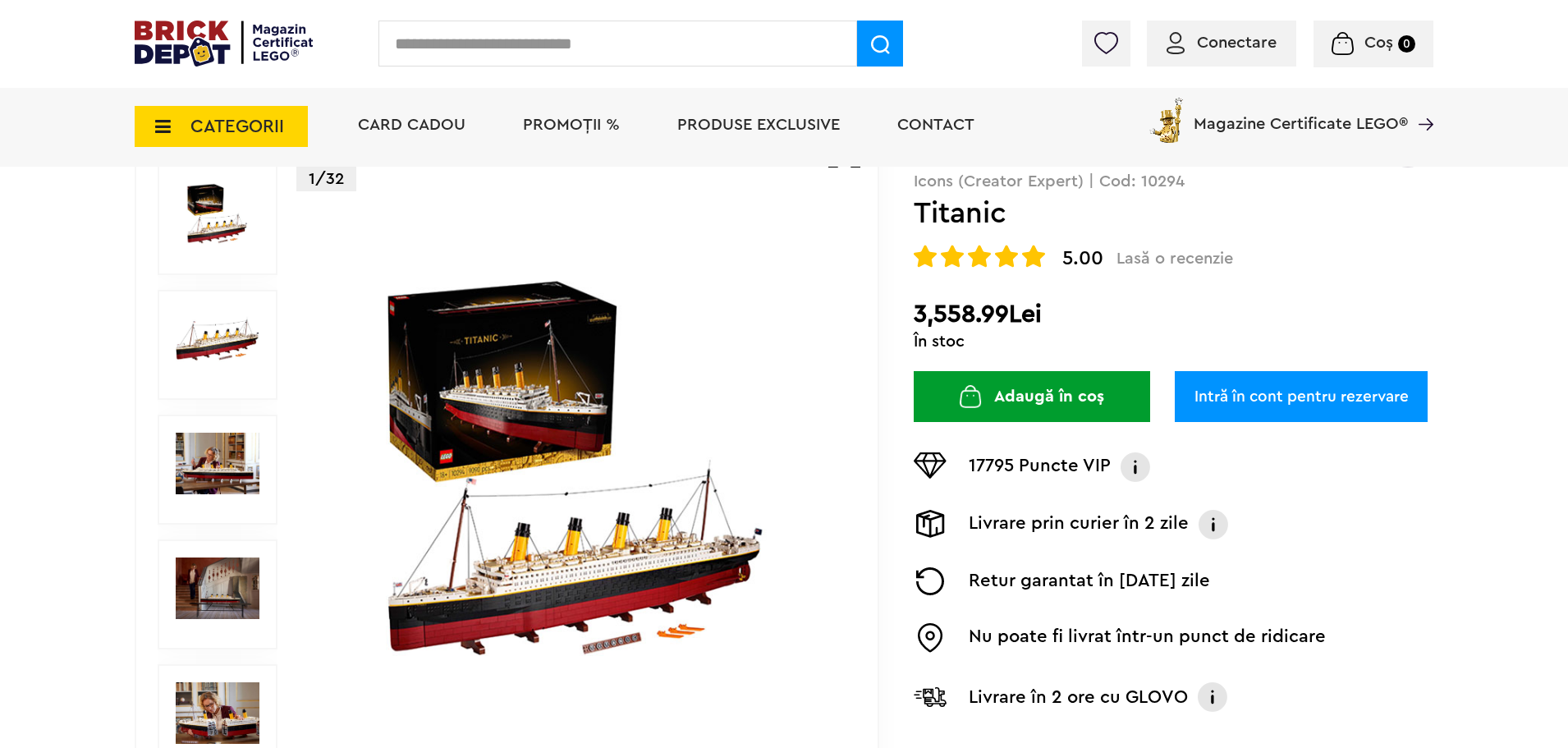
click at [513, 46] on input "text" at bounding box center [617, 43] width 478 height 46
type input "******"
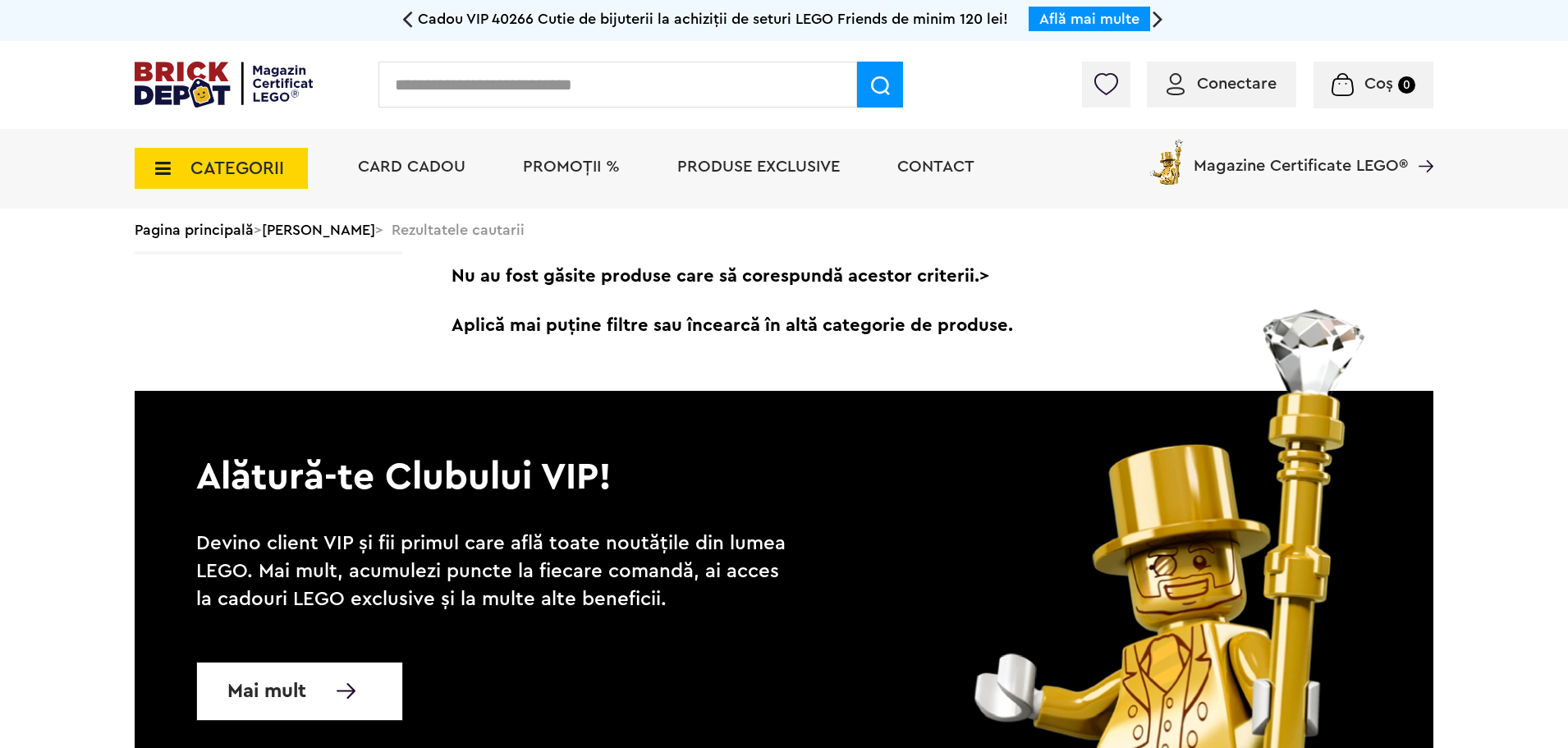
click at [595, 82] on input "text" at bounding box center [617, 84] width 478 height 46
